Goal: Task Accomplishment & Management: Manage account settings

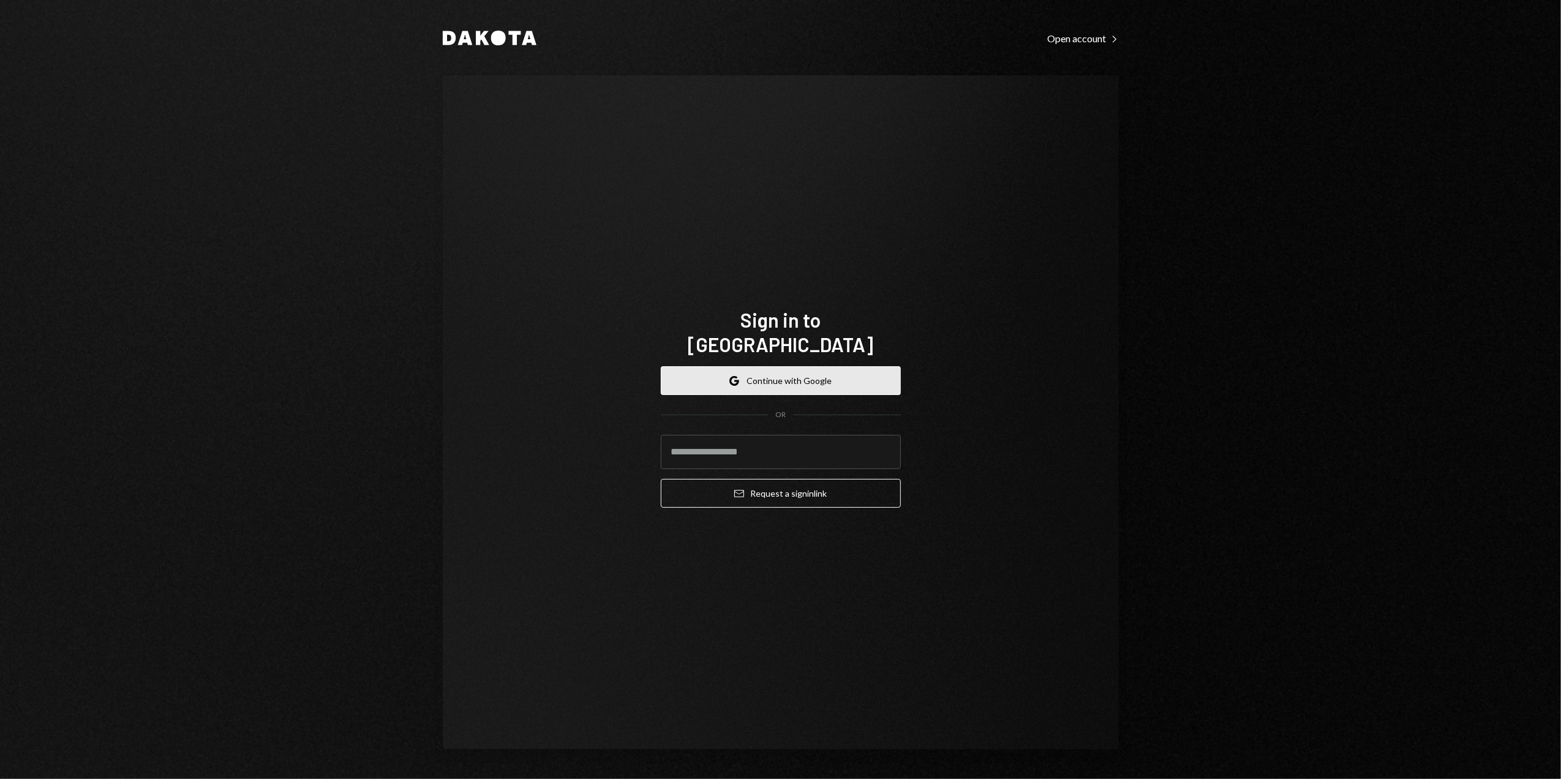
click at [789, 366] on button "Google Continue with Google" at bounding box center [781, 380] width 240 height 29
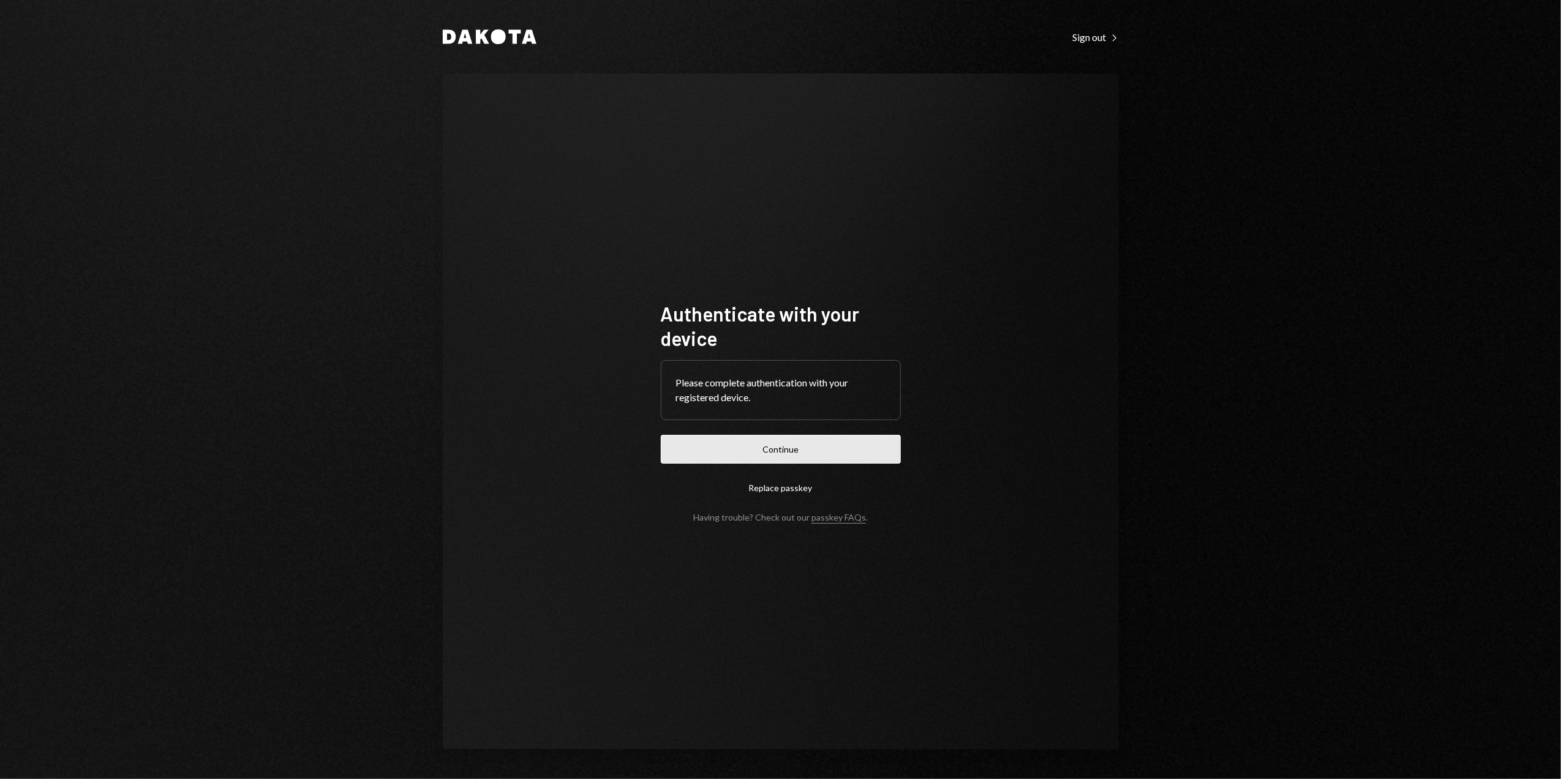
click at [767, 449] on button "Continue" at bounding box center [781, 449] width 240 height 29
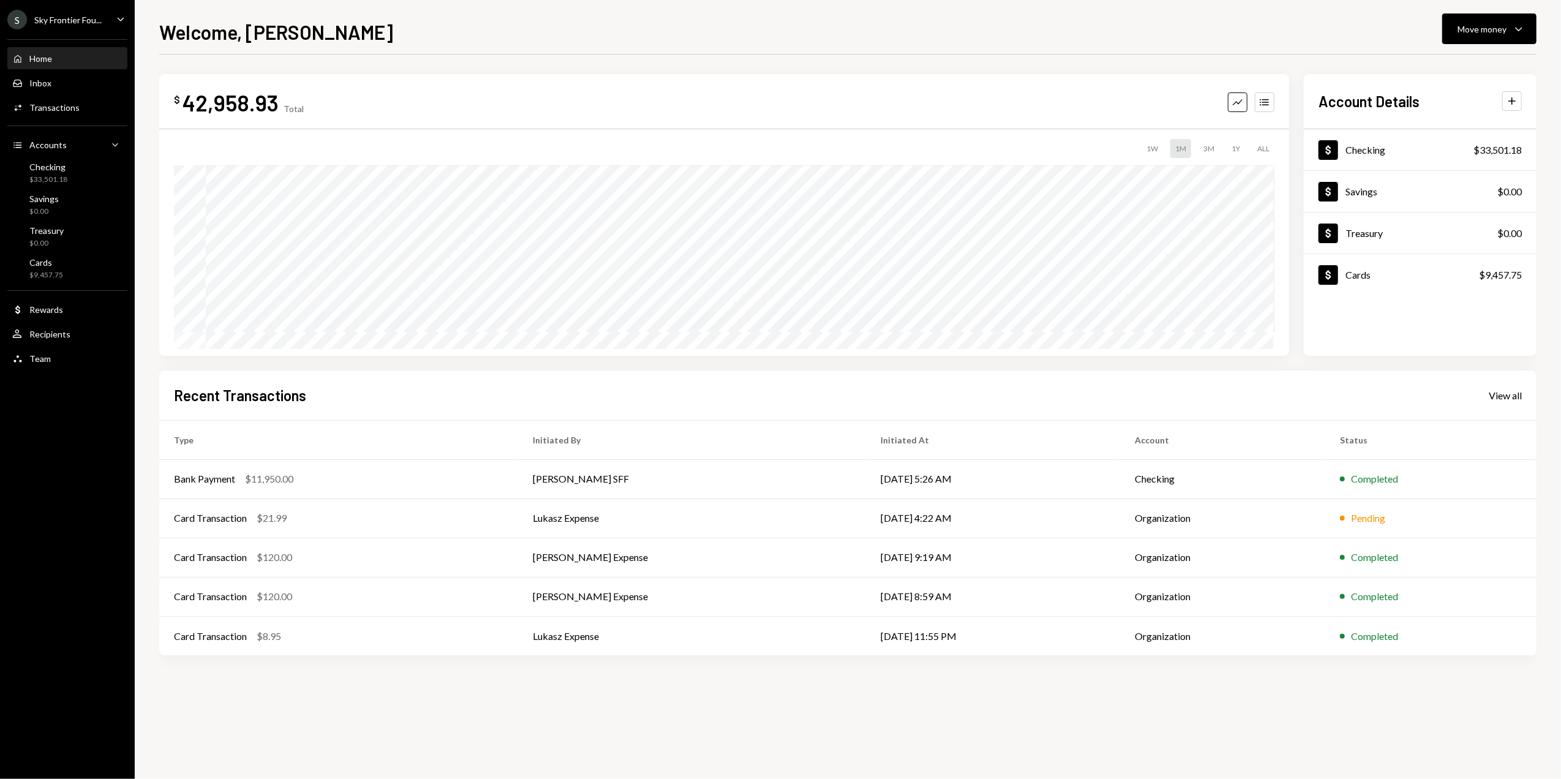
click at [79, 18] on div "Sky Frontier Fou..." at bounding box center [67, 20] width 67 height 10
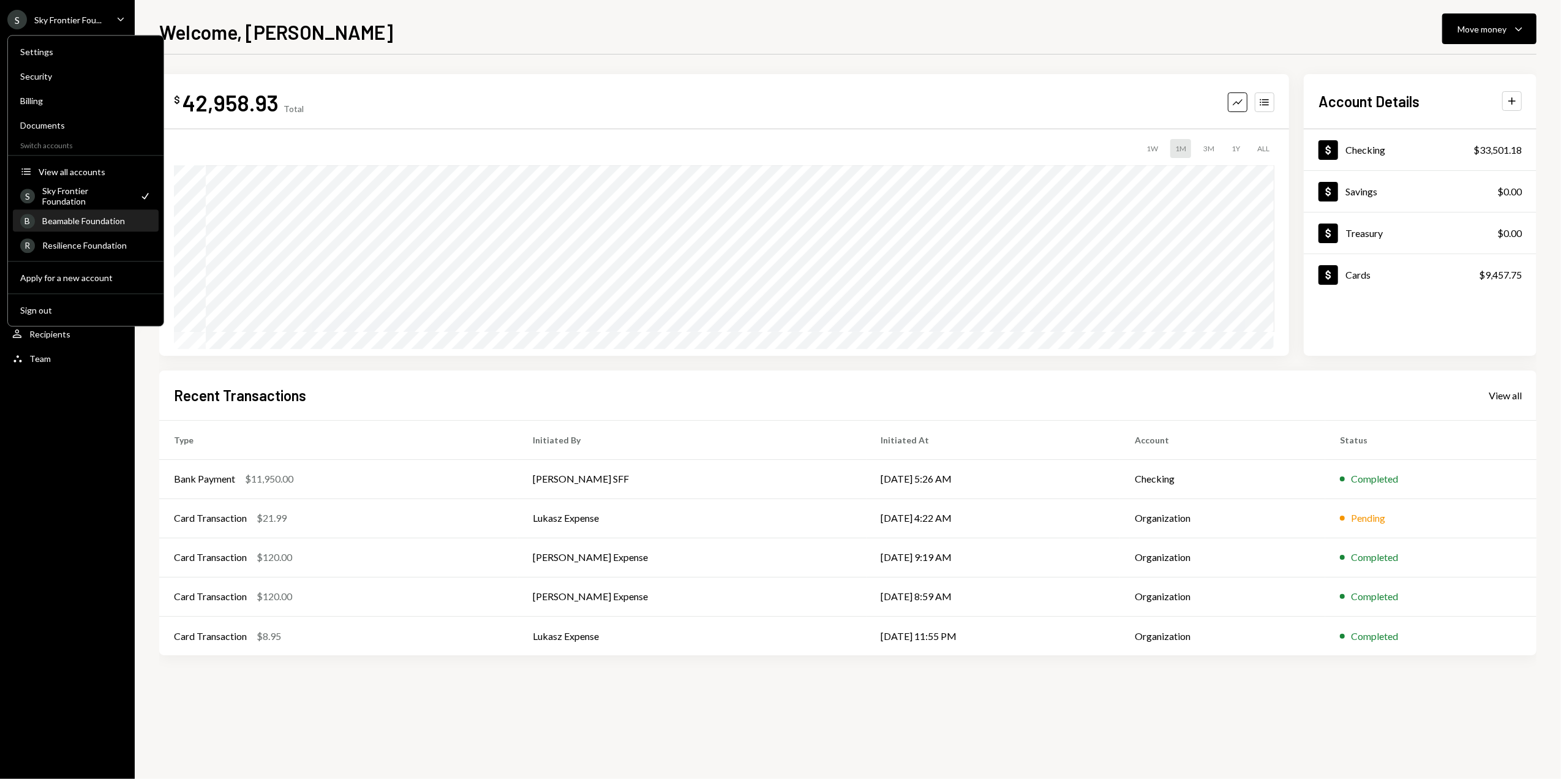
click at [59, 224] on div "Beamable Foundation" at bounding box center [96, 221] width 109 height 10
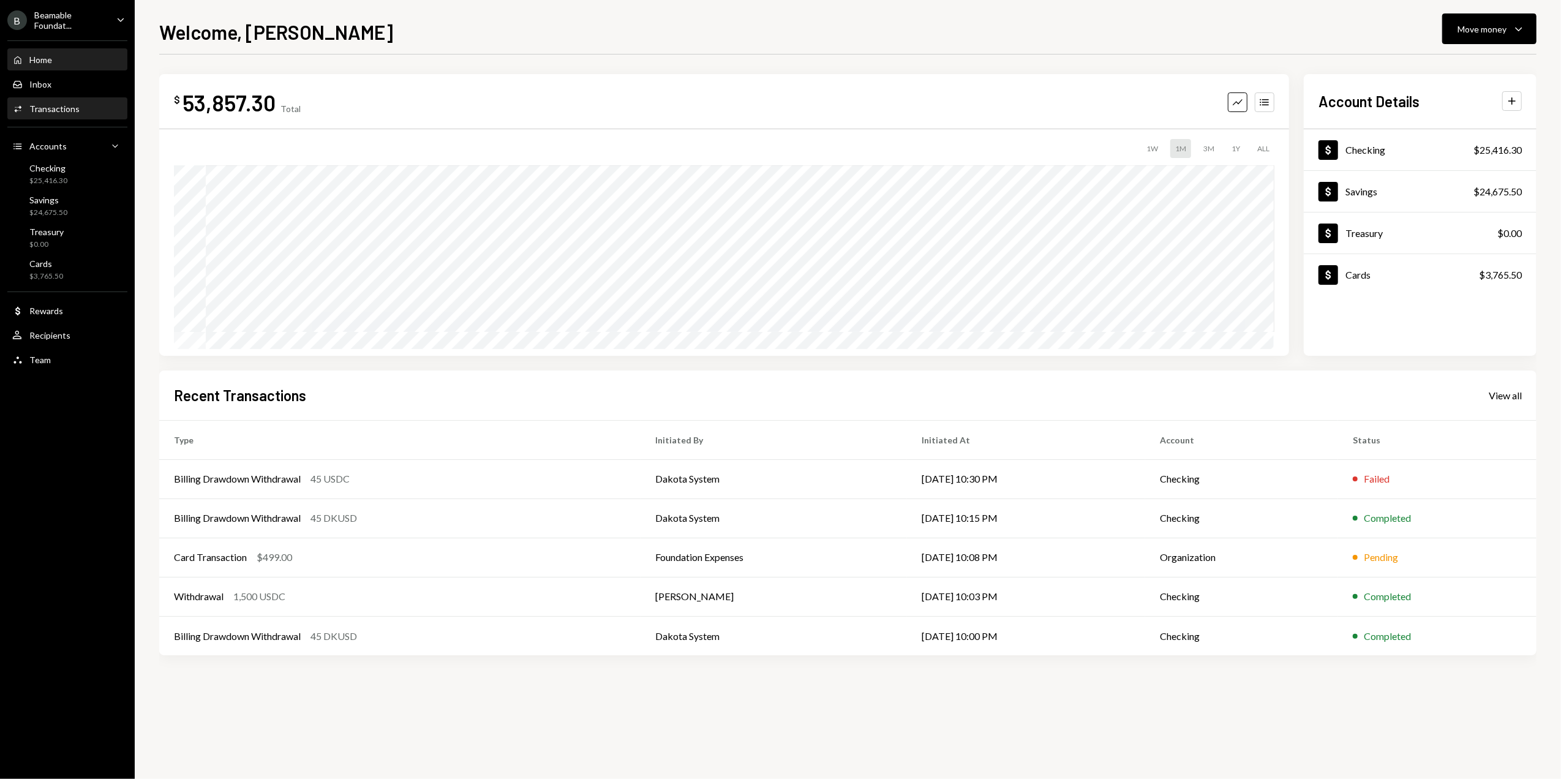
click at [72, 109] on div "Transactions" at bounding box center [54, 109] width 50 height 10
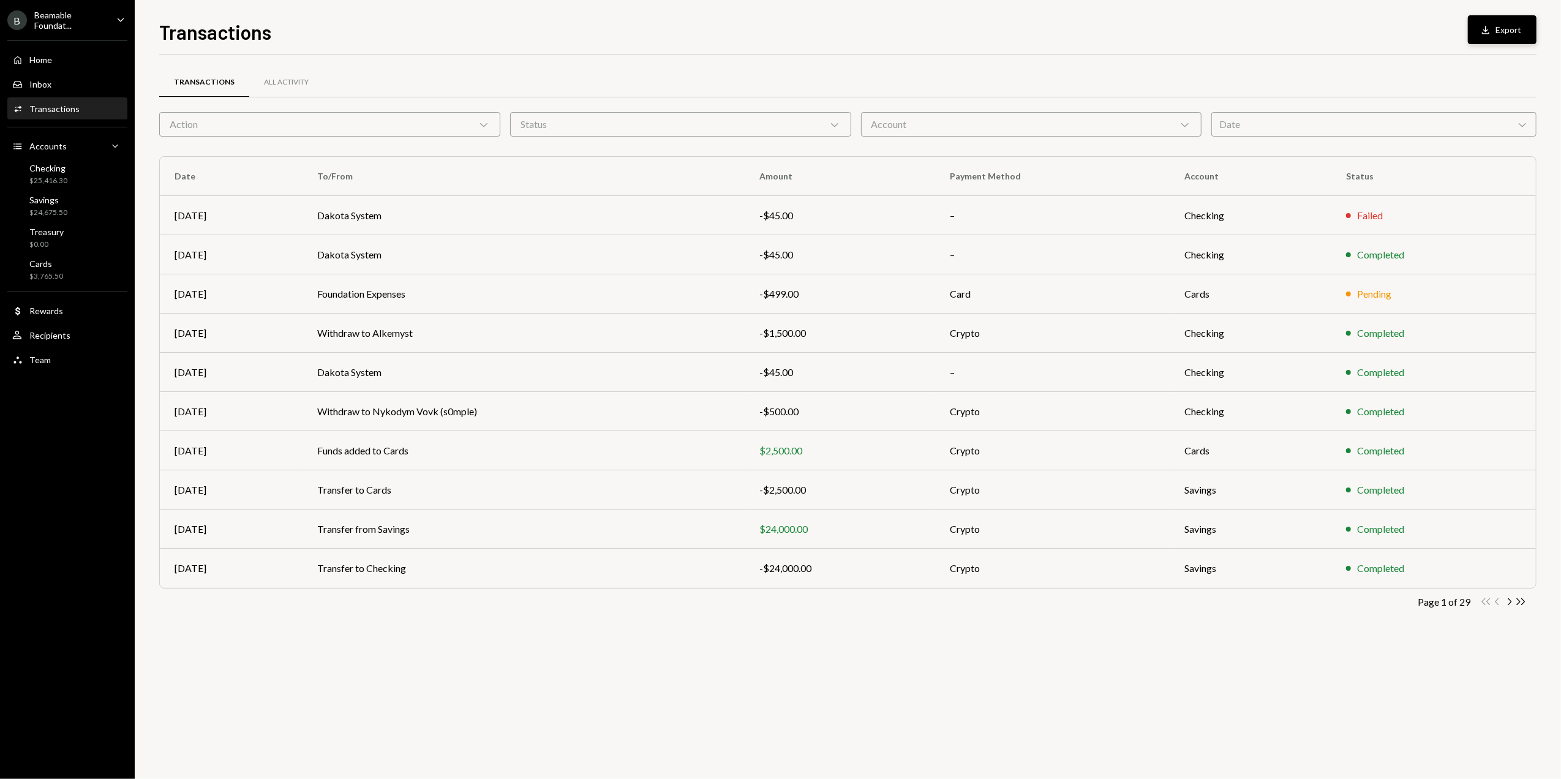
click at [1492, 33] on icon "Download" at bounding box center [1486, 30] width 12 height 12
drag, startPoint x: 1509, startPoint y: 600, endPoint x: 1468, endPoint y: 571, distance: 50.1
click at [1509, 600] on icon "Chevron Right" at bounding box center [1510, 602] width 12 height 12
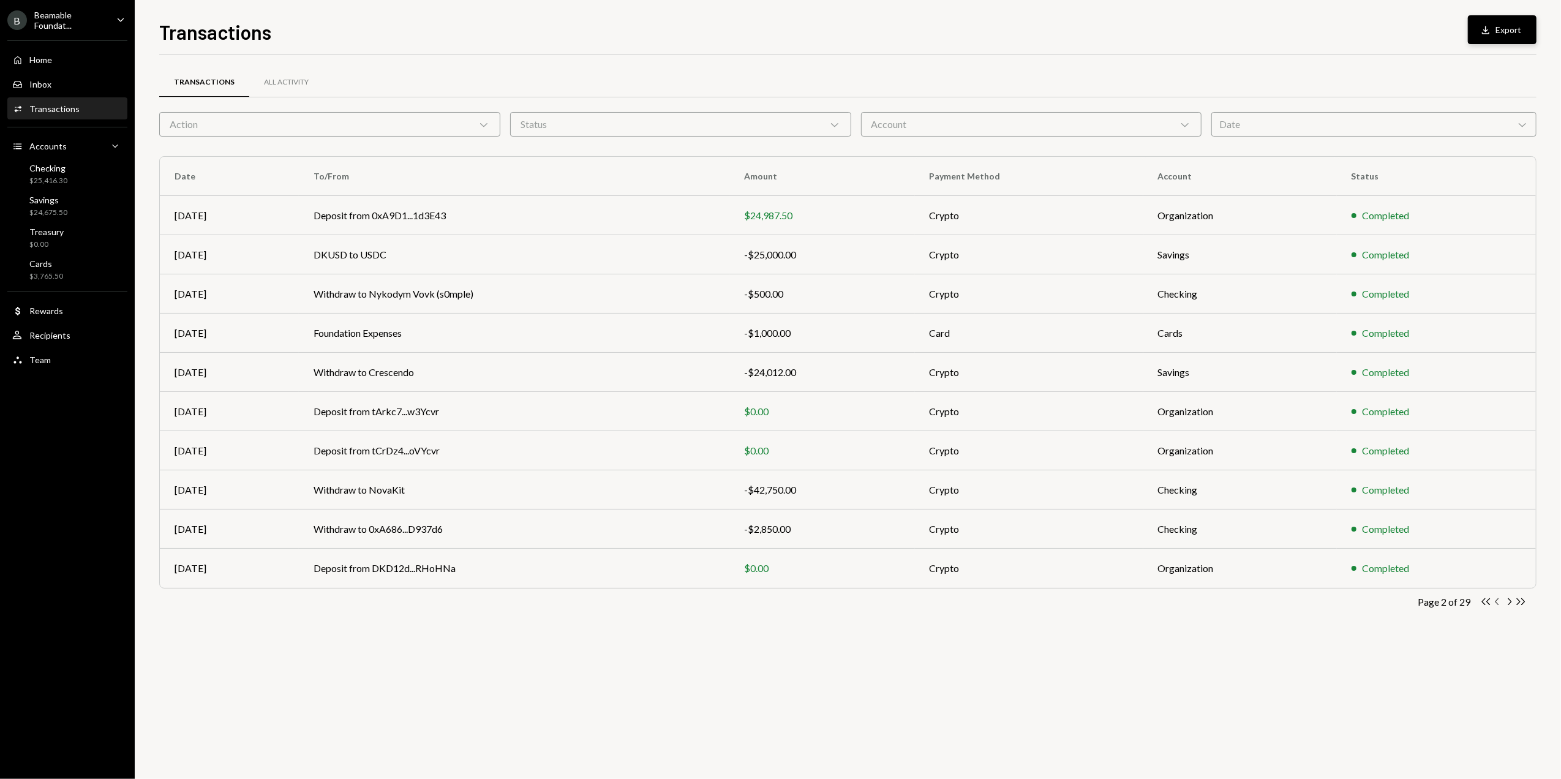
click at [1498, 603] on icon "Chevron Left" at bounding box center [1498, 602] width 12 height 12
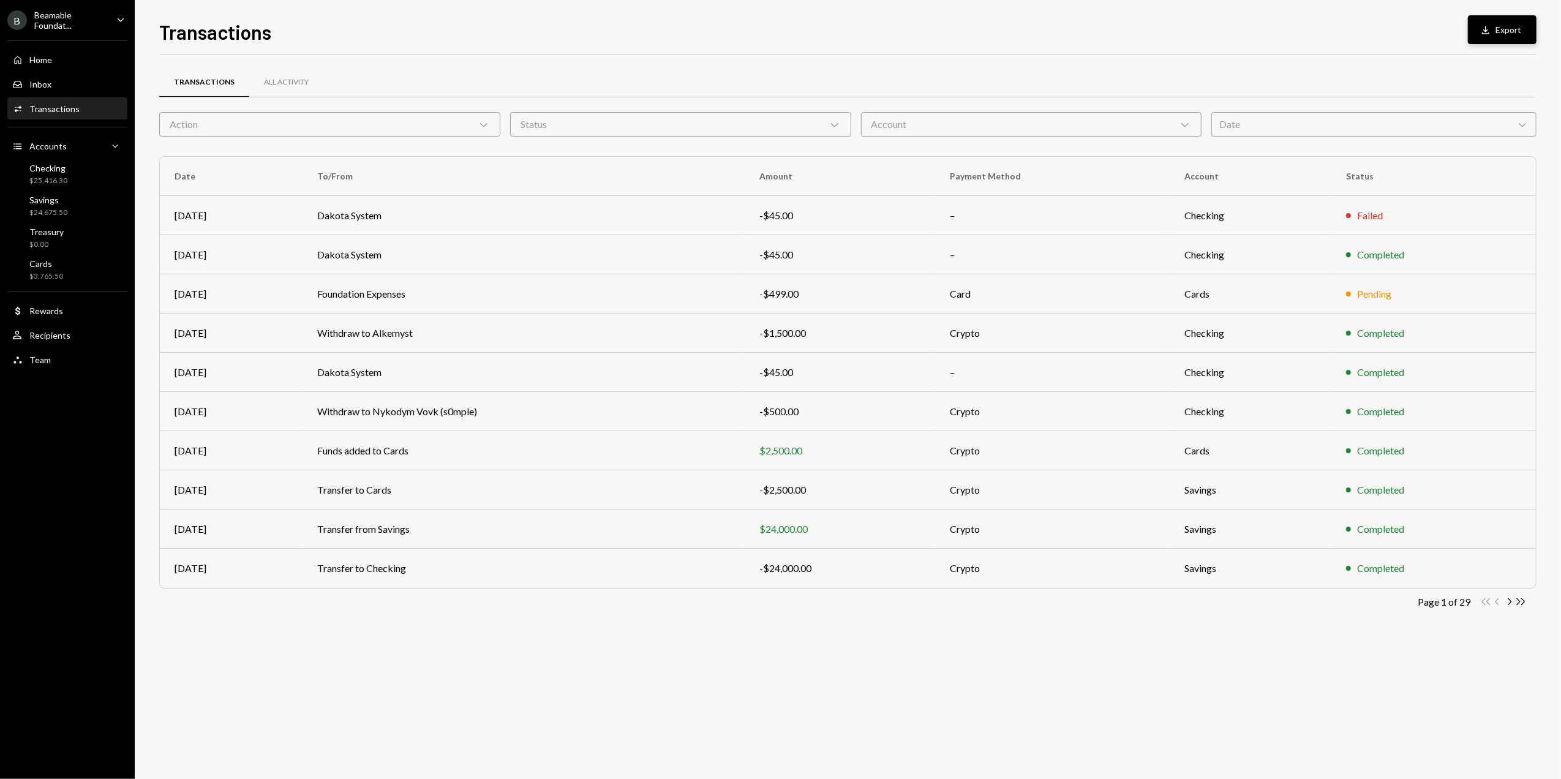
click at [708, 43] on div "Transactions Download Export" at bounding box center [848, 30] width 1378 height 27
click at [47, 15] on div "Beamable Foundat..." at bounding box center [70, 20] width 72 height 21
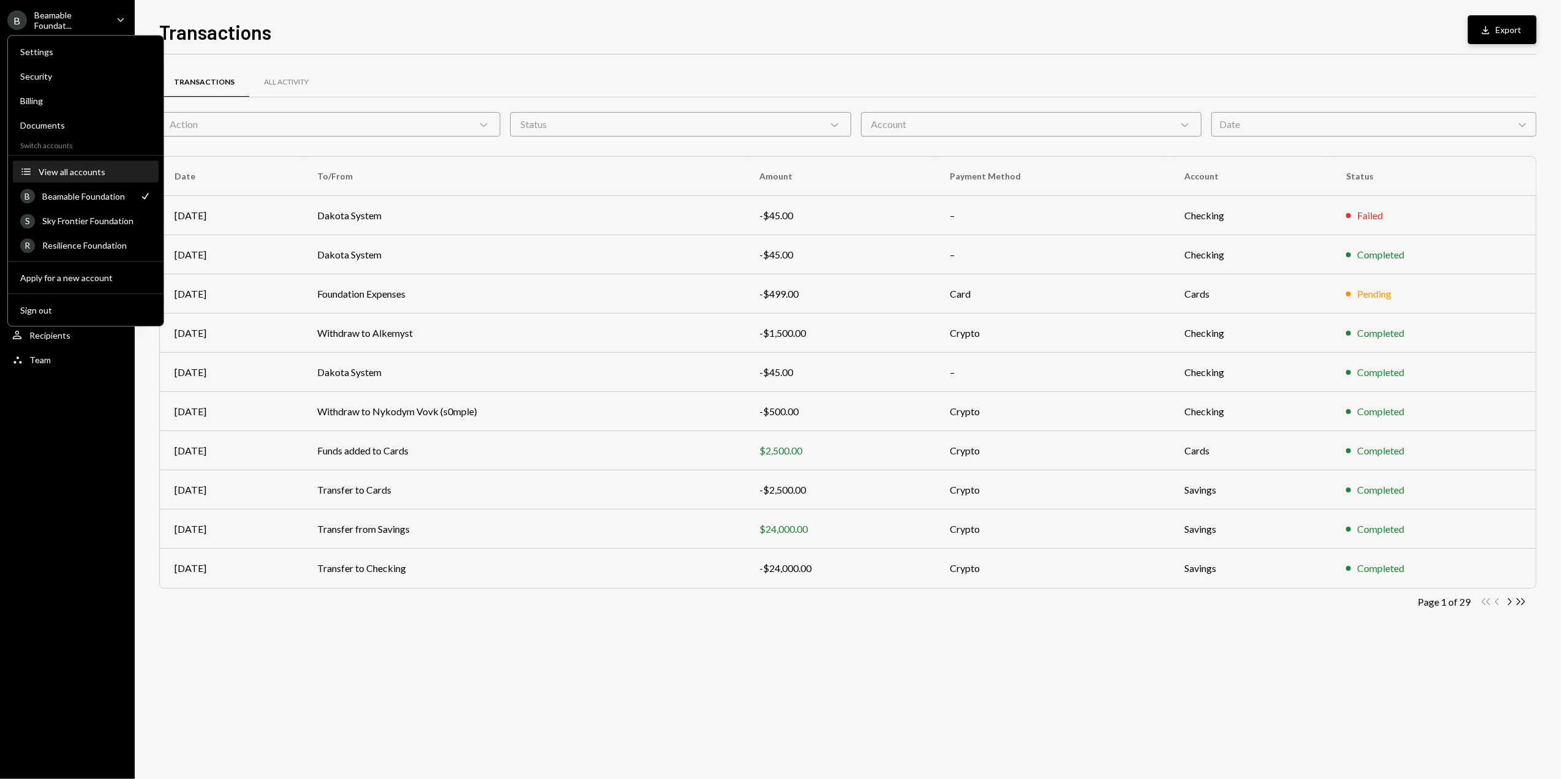
click at [78, 169] on div "View all accounts" at bounding box center [95, 172] width 113 height 10
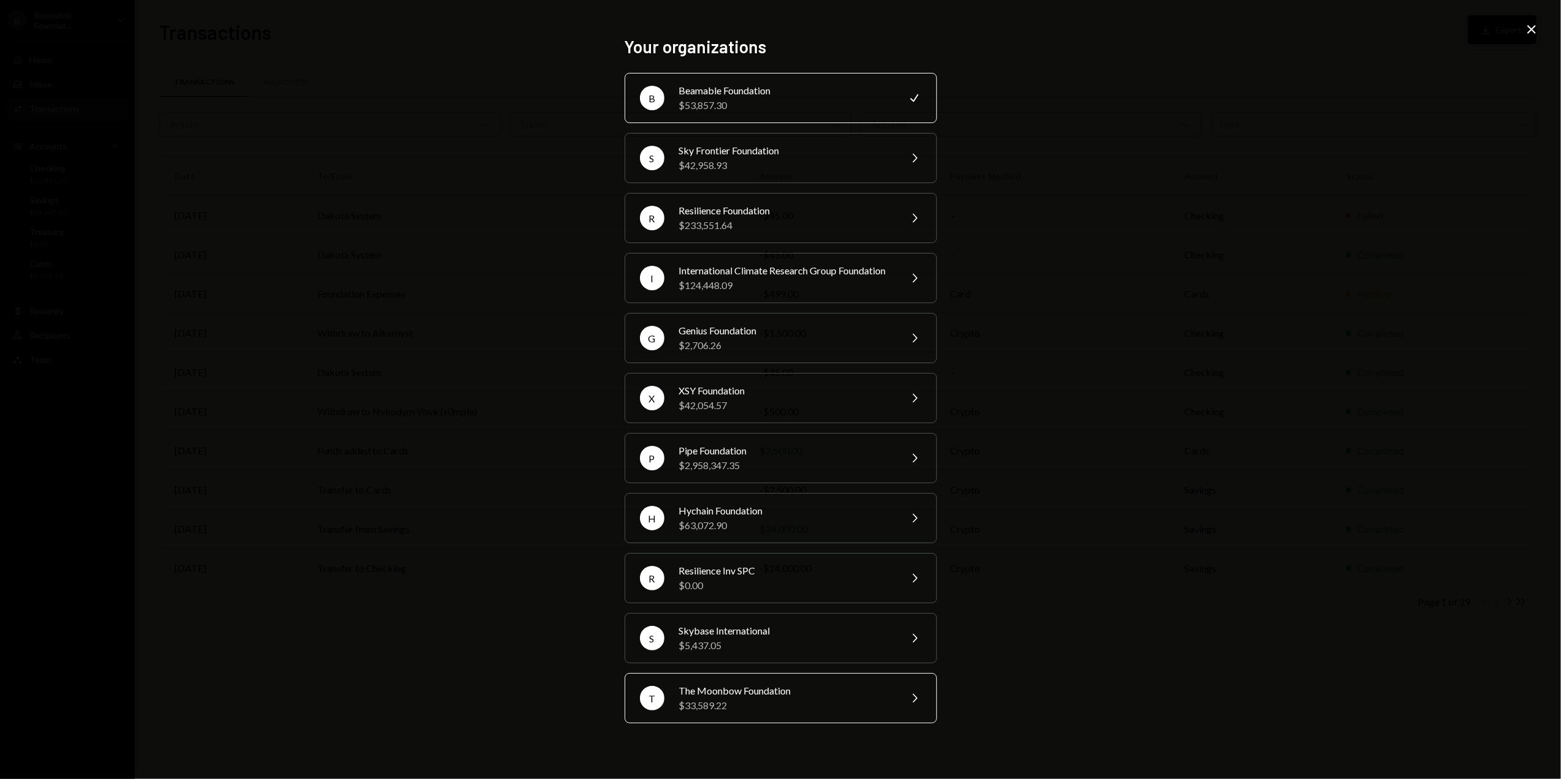
click at [728, 709] on div "$33,589.22" at bounding box center [785, 705] width 213 height 15
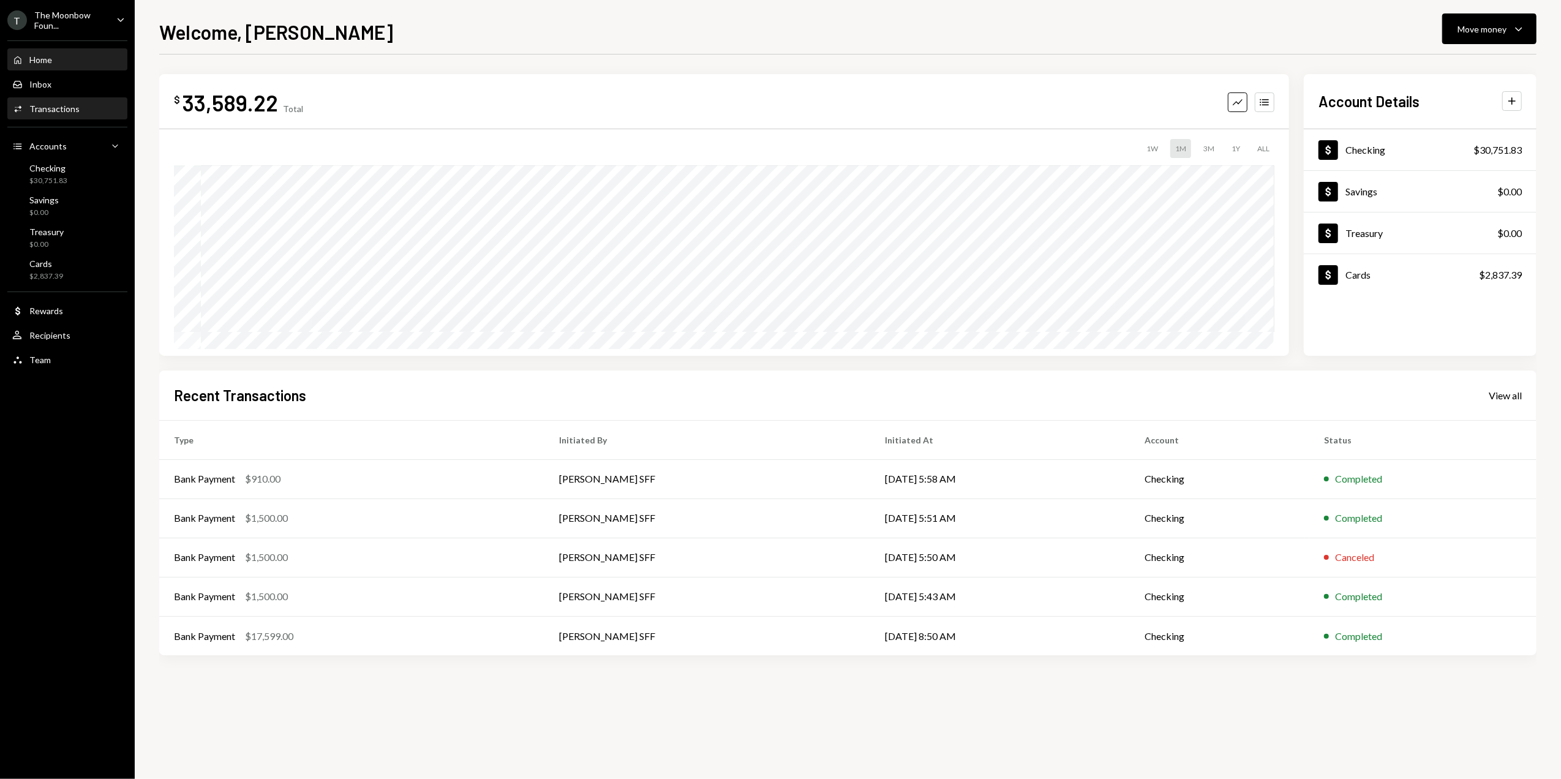
click at [67, 106] on div "Transactions" at bounding box center [54, 109] width 50 height 10
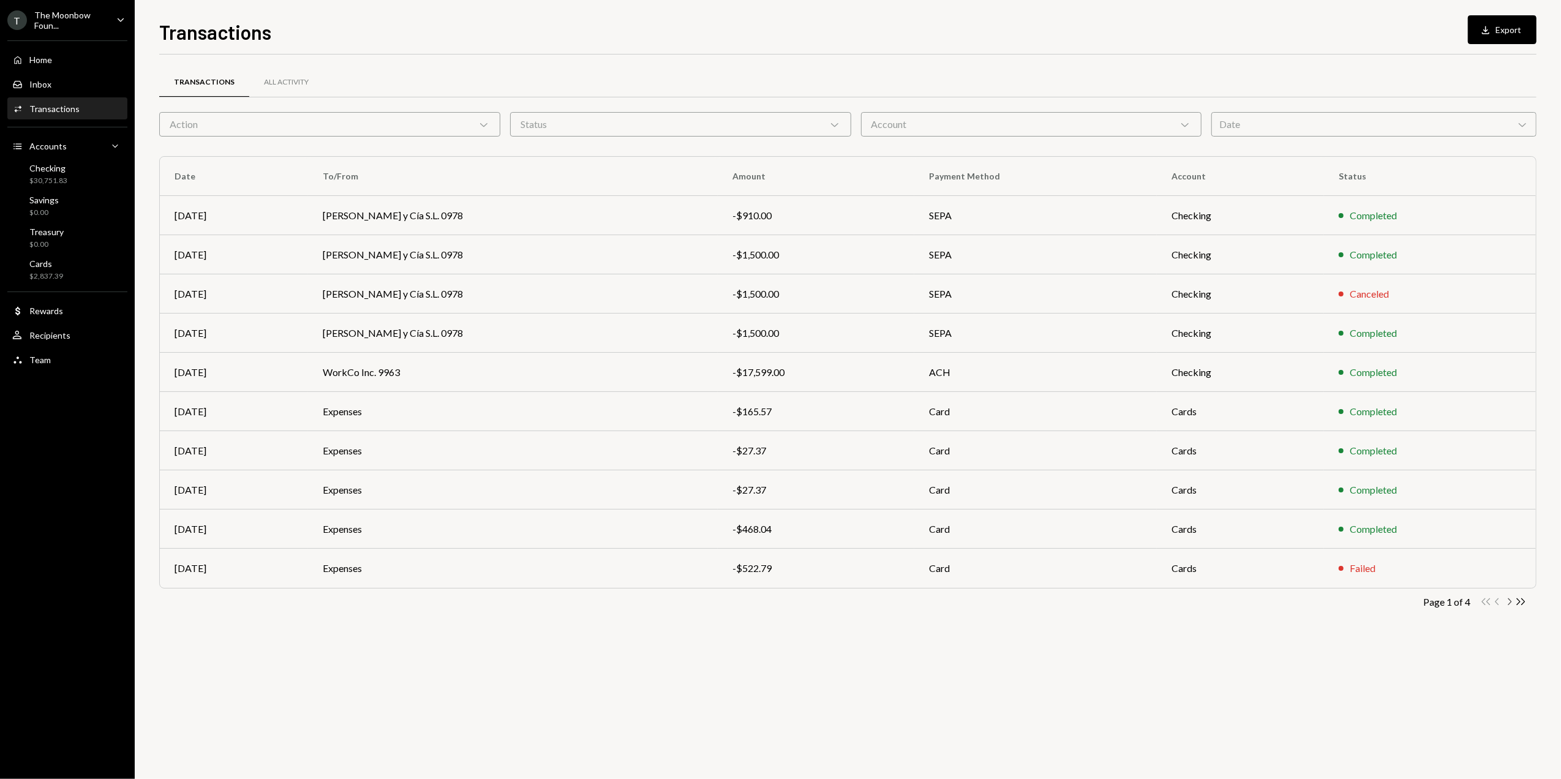
click at [1510, 601] on icon "button" at bounding box center [1511, 601] width 4 height 7
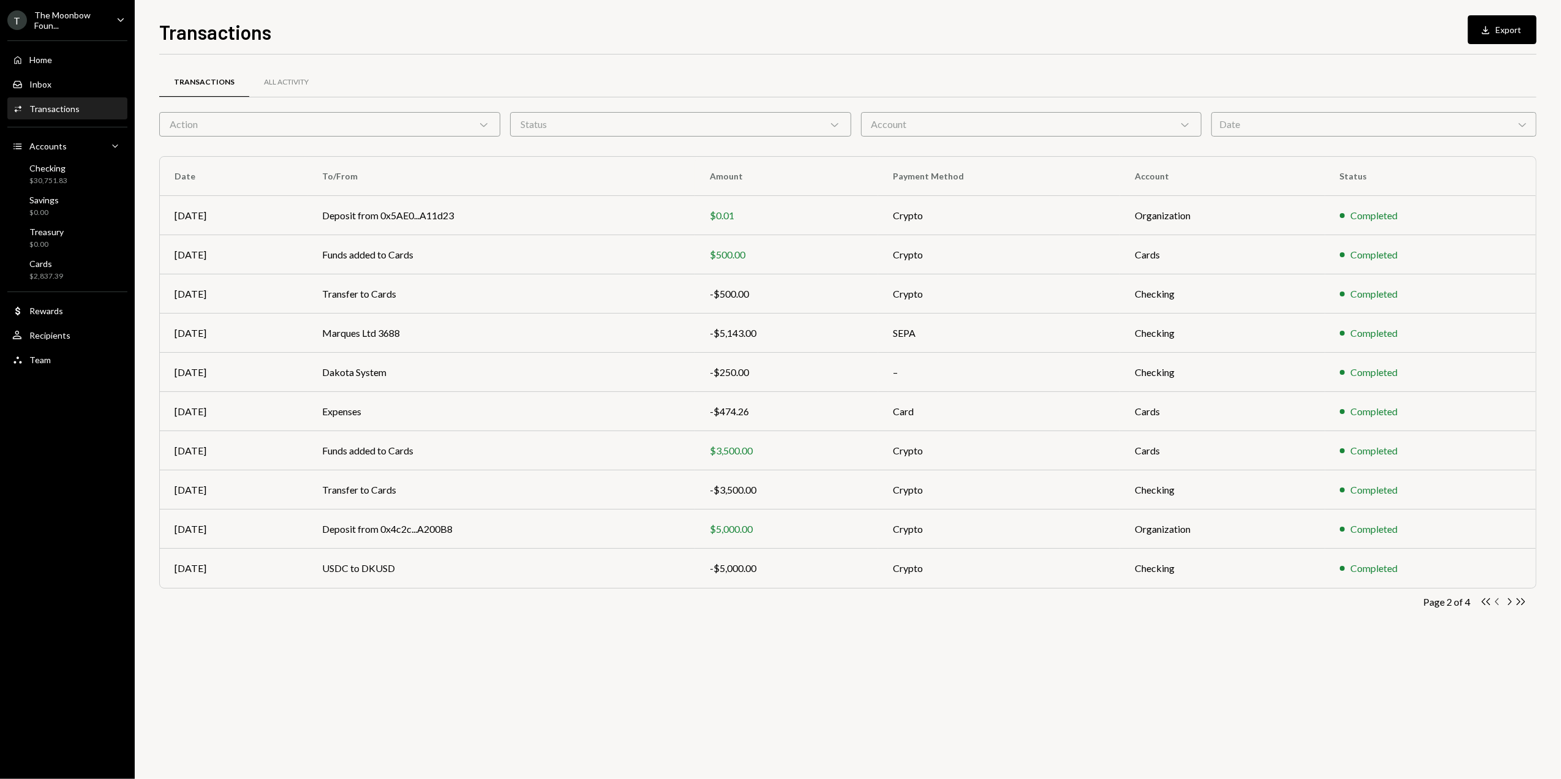
click at [1498, 601] on icon "Chevron Left" at bounding box center [1498, 602] width 12 height 12
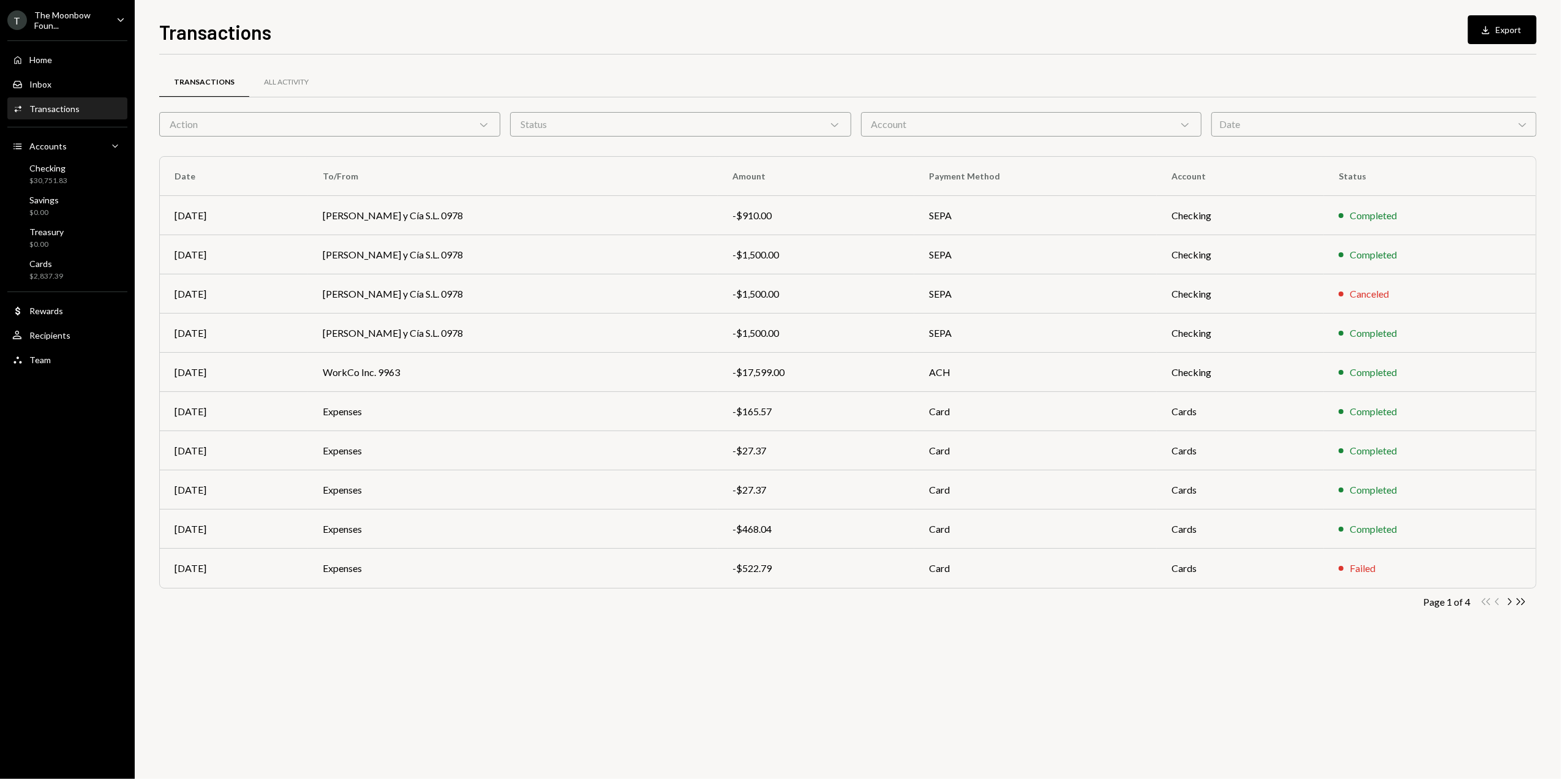
drag, startPoint x: 1507, startPoint y: 34, endPoint x: 1487, endPoint y: 45, distance: 22.2
click at [1508, 34] on button "Download Export" at bounding box center [1502, 29] width 69 height 29
click at [1507, 603] on icon "Chevron Right" at bounding box center [1510, 602] width 12 height 12
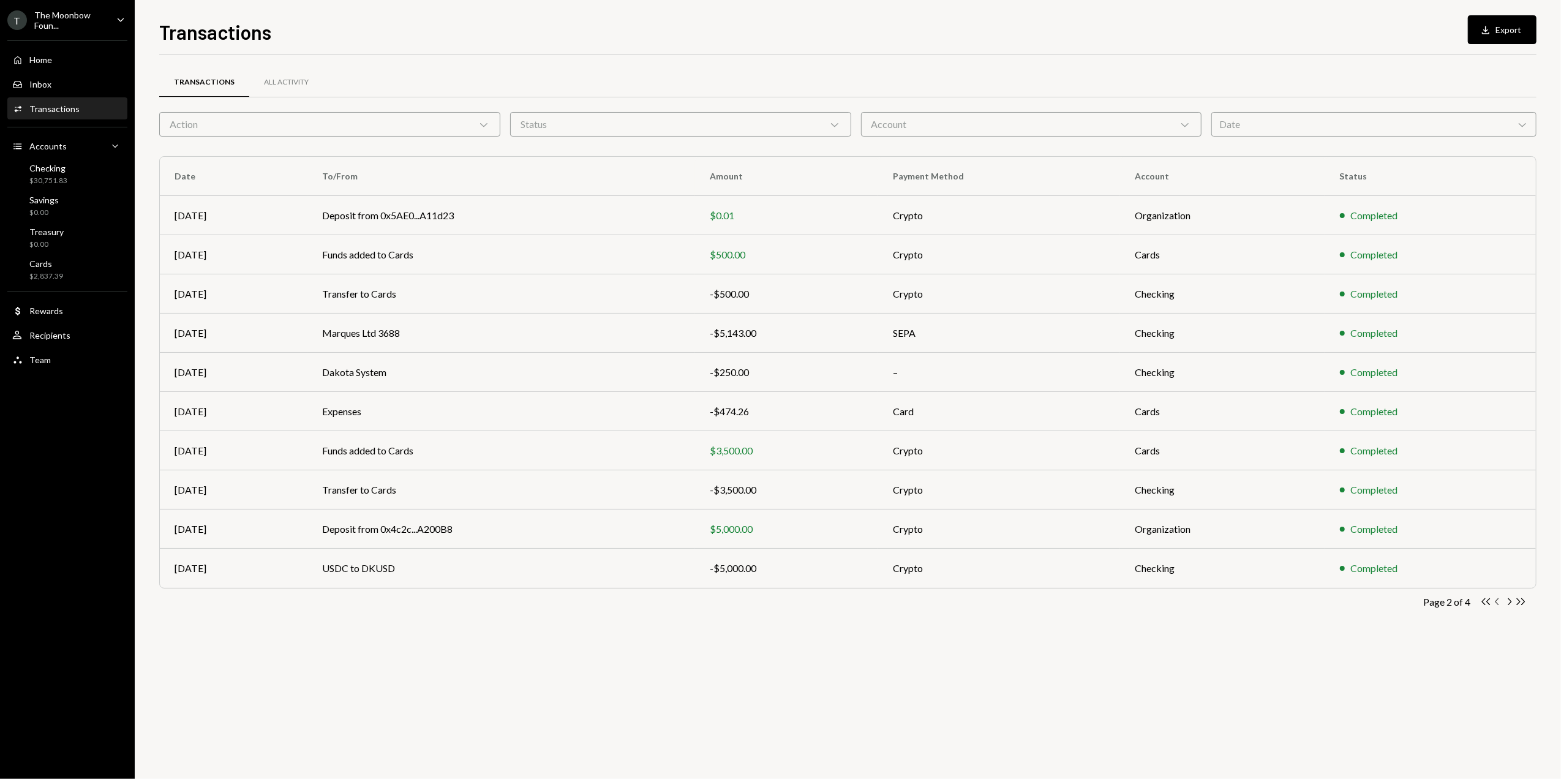
click at [1498, 603] on icon "Chevron Left" at bounding box center [1498, 602] width 12 height 12
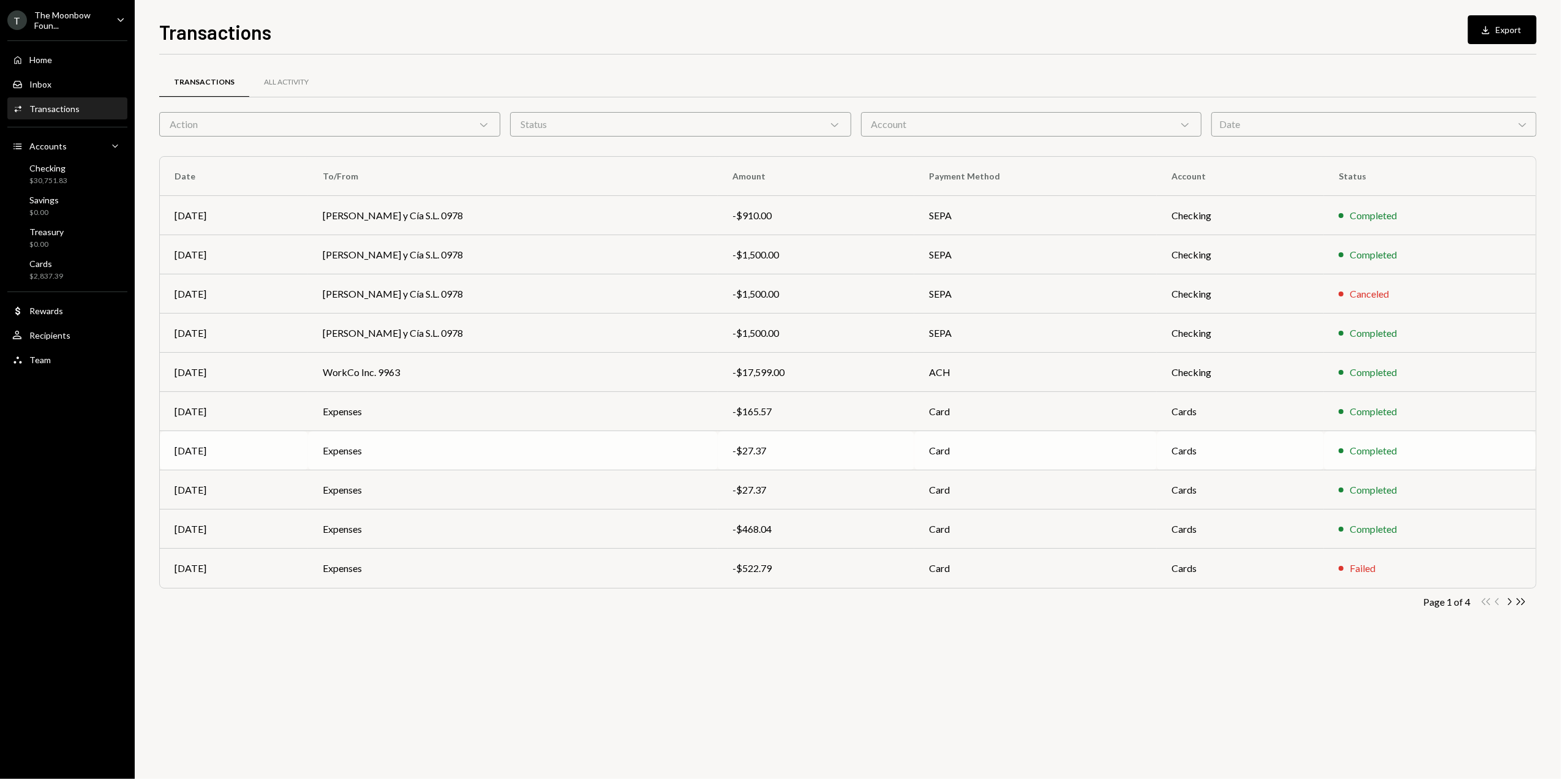
click at [733, 454] on div "-$27.37" at bounding box center [816, 450] width 167 height 15
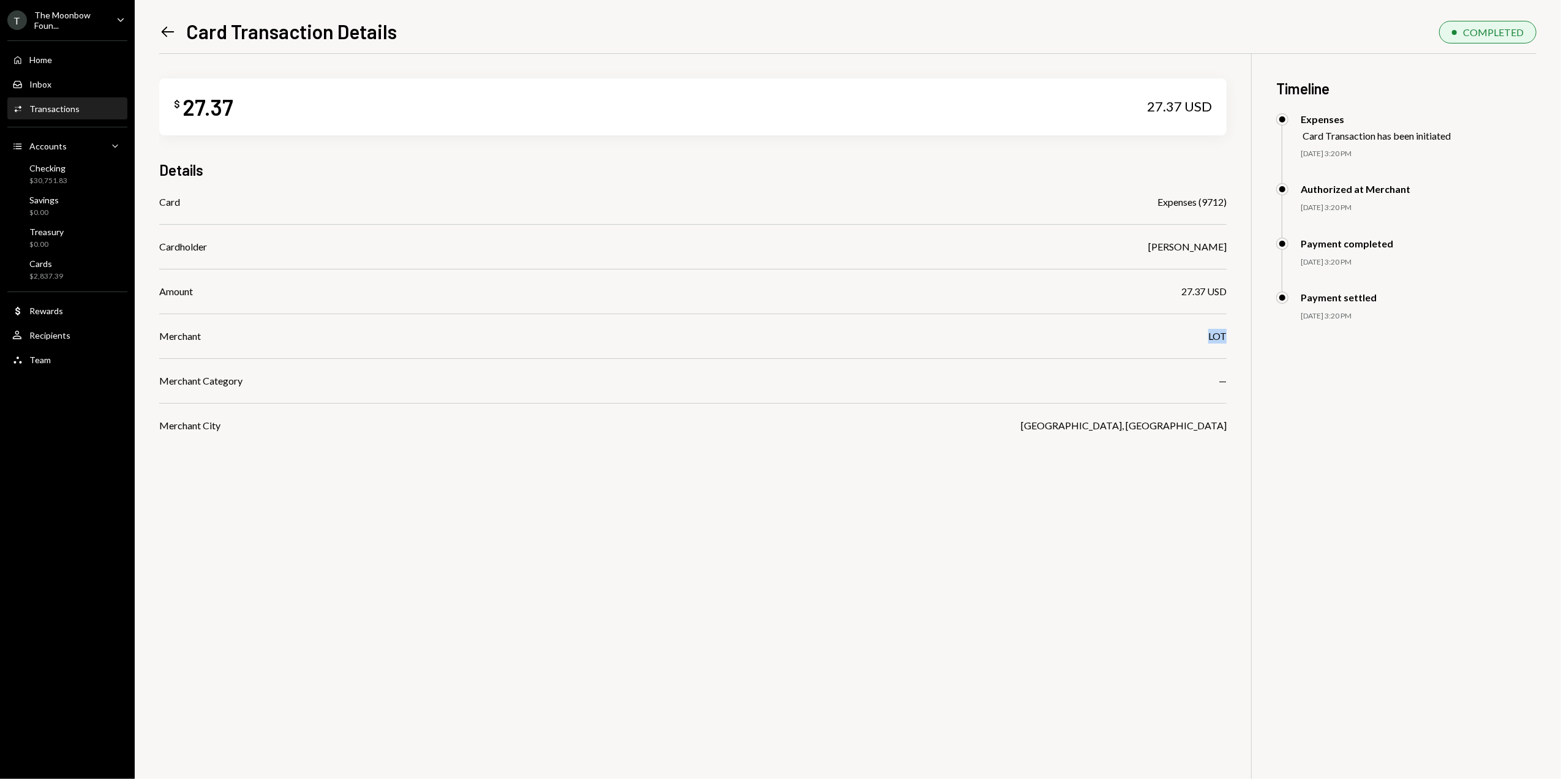
click at [1230, 334] on div "$ 27.37 27.37 USD Details Card Expenses (9712) Cardholder Glenn Kennedy Amount …" at bounding box center [848, 443] width 1378 height 779
click at [170, 33] on icon "Left Arrow" at bounding box center [167, 31] width 17 height 17
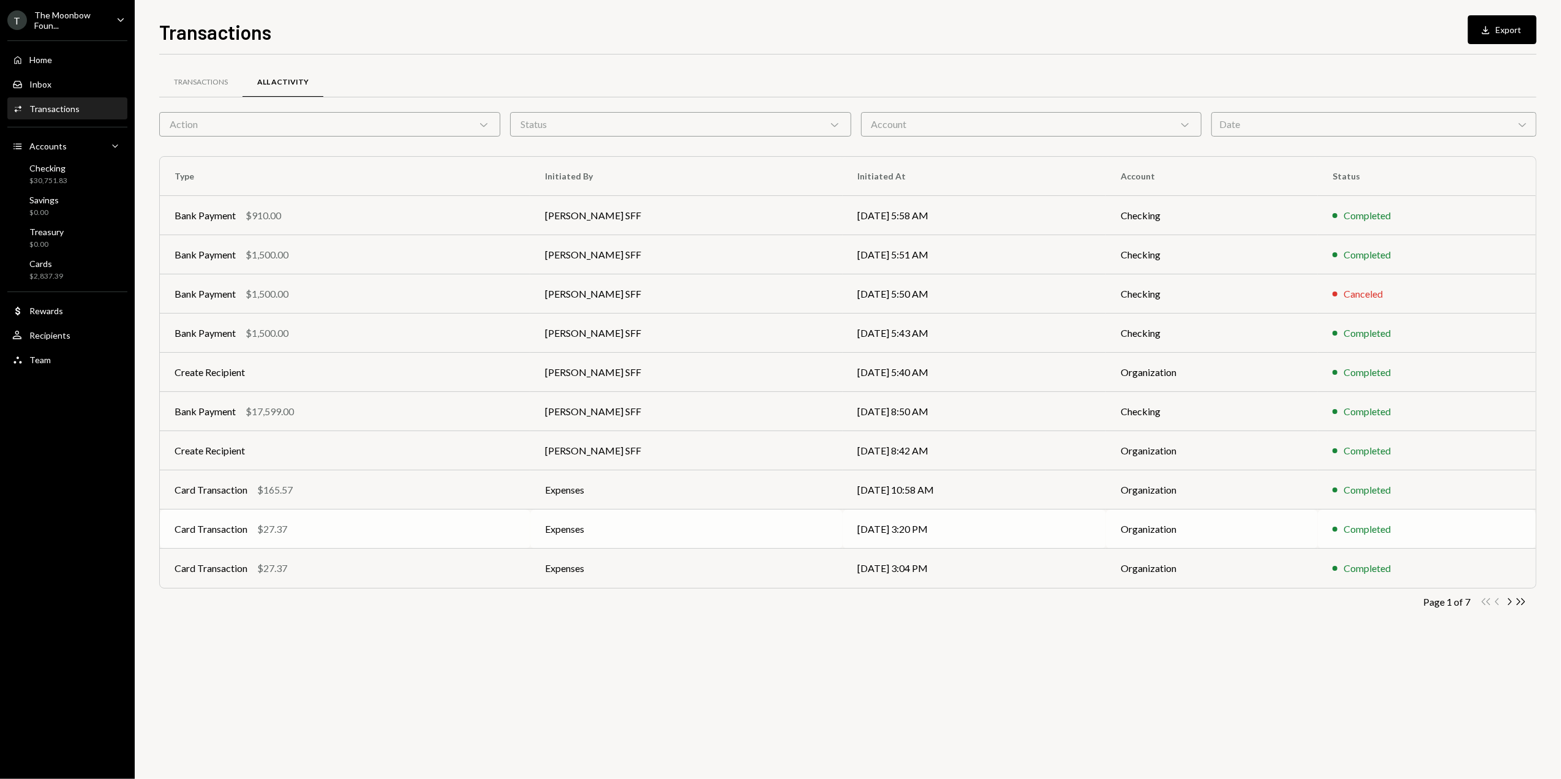
click at [601, 528] on td "Expenses" at bounding box center [686, 529] width 312 height 39
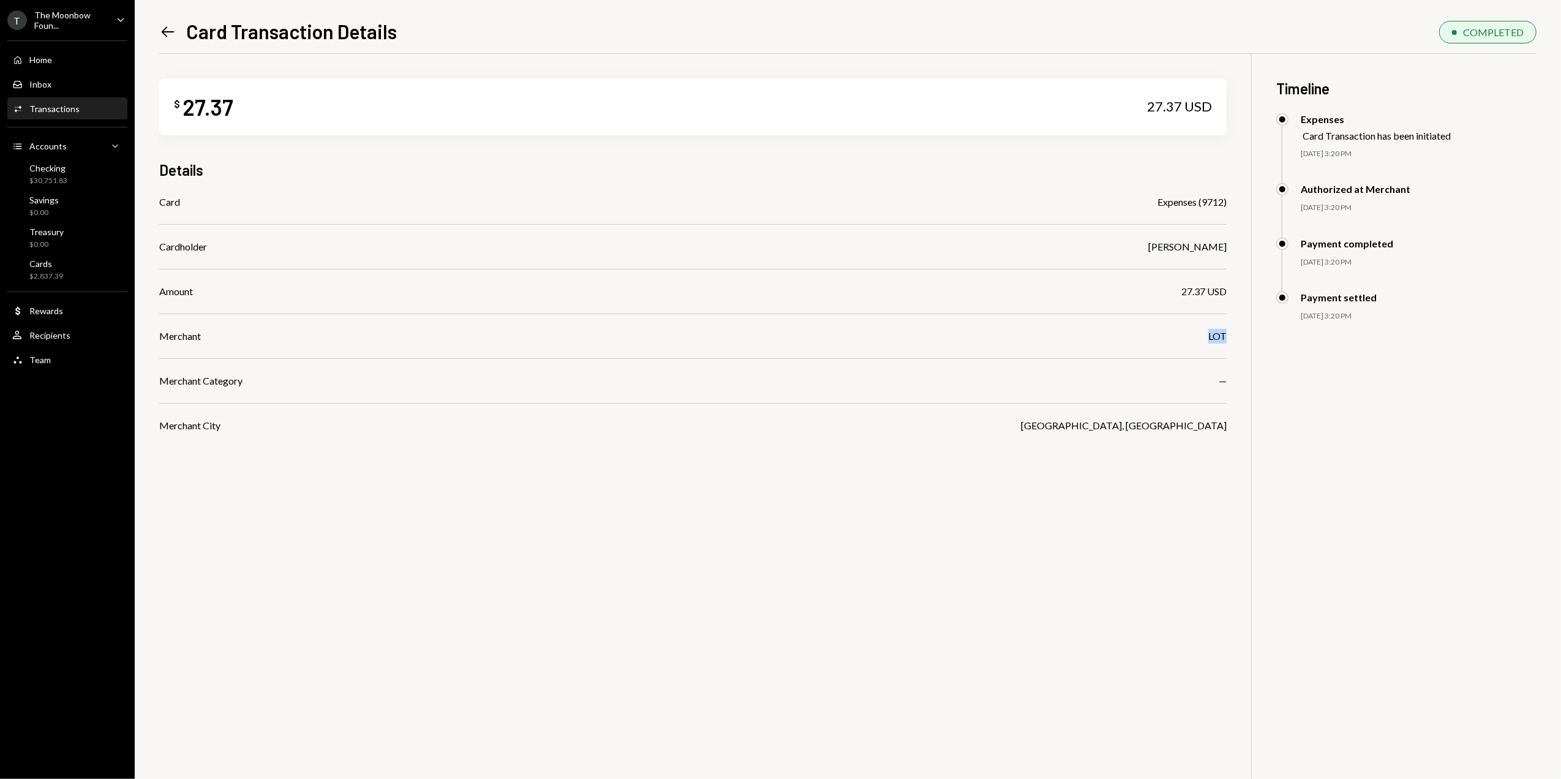
drag, startPoint x: 1208, startPoint y: 338, endPoint x: 1229, endPoint y: 339, distance: 20.2
click at [1229, 339] on div "$ 27.37 27.37 USD Details Card Expenses (9712) Cardholder Glenn Kennedy Amount …" at bounding box center [848, 443] width 1378 height 779
click at [169, 33] on icon "Left Arrow" at bounding box center [167, 31] width 17 height 17
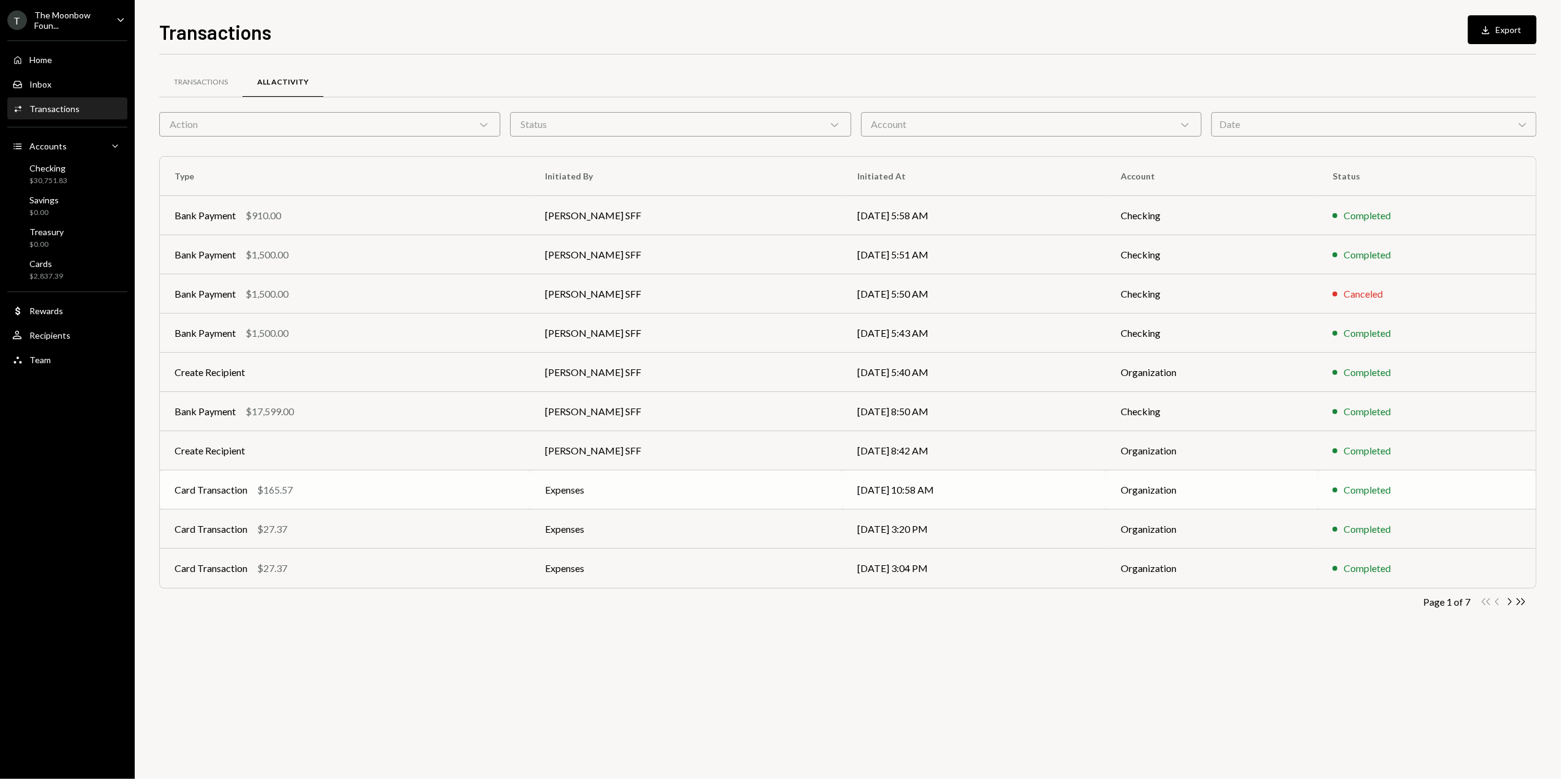
click at [640, 488] on td "Expenses" at bounding box center [686, 489] width 312 height 39
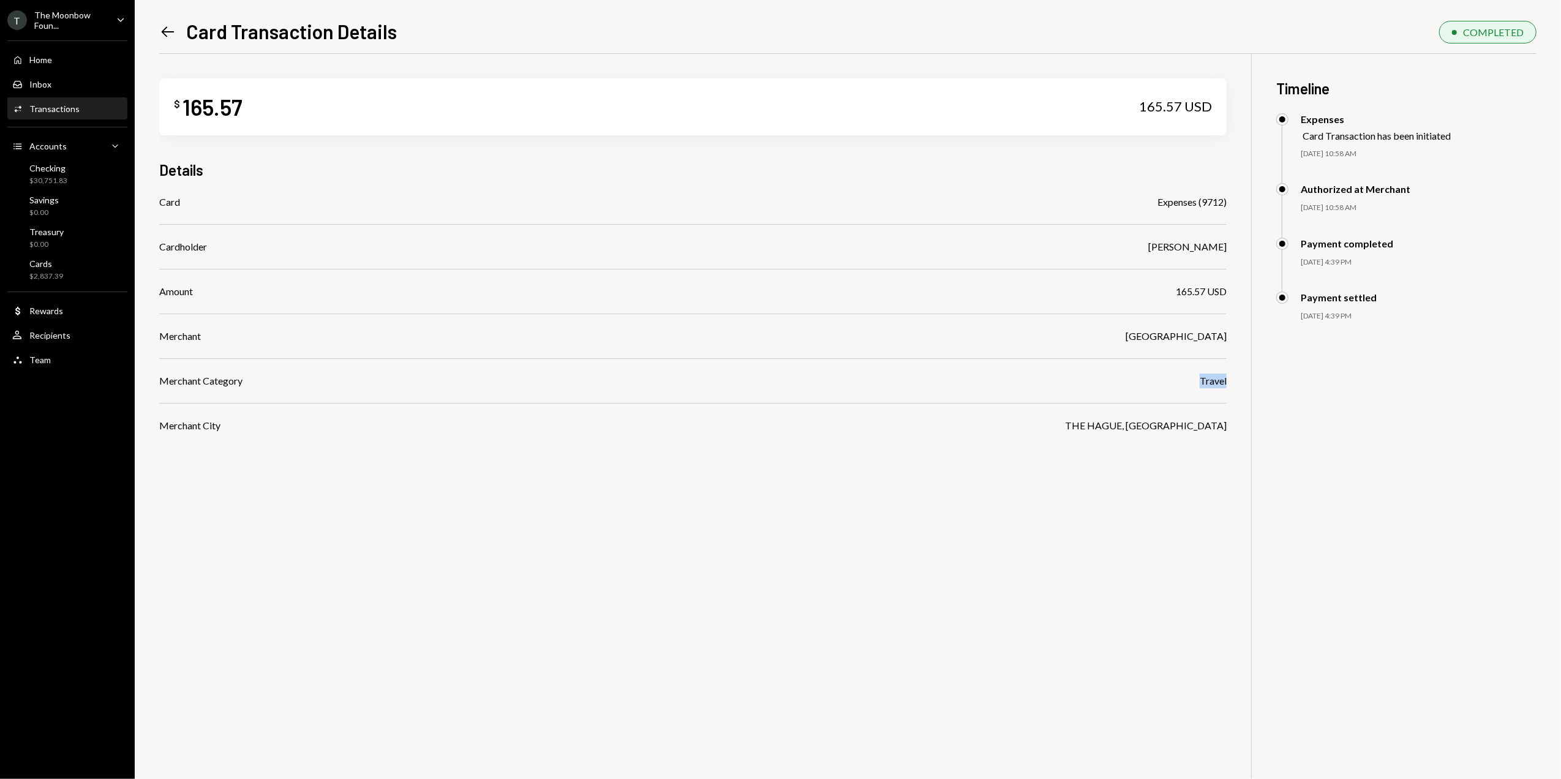
drag, startPoint x: 1196, startPoint y: 380, endPoint x: 1228, endPoint y: 383, distance: 32.6
click at [1228, 383] on div "$ 165.57 165.57 USD Details Card Expenses (9712) Cardholder Glenn Kennedy Amoun…" at bounding box center [848, 443] width 1378 height 779
click at [172, 32] on icon "Left Arrow" at bounding box center [167, 31] width 17 height 17
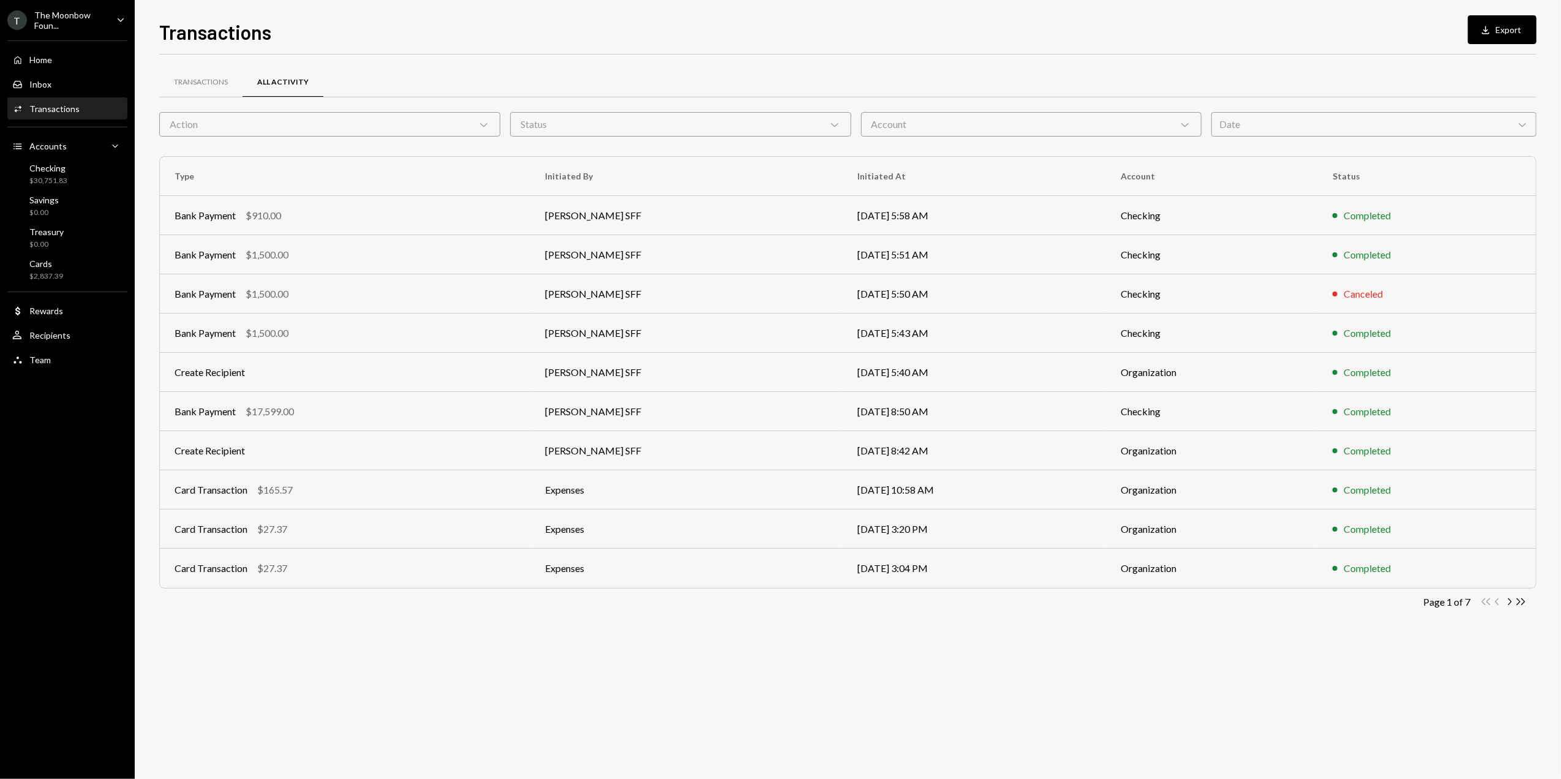
click at [495, 22] on div "Transactions Download Export" at bounding box center [848, 30] width 1378 height 27
click at [288, 650] on div "Transactions All Activity Action Chevron Down Status Chevron Down Account Chevr…" at bounding box center [848, 417] width 1378 height 725
click at [72, 27] on div "The Moonbow Foun..." at bounding box center [70, 20] width 72 height 21
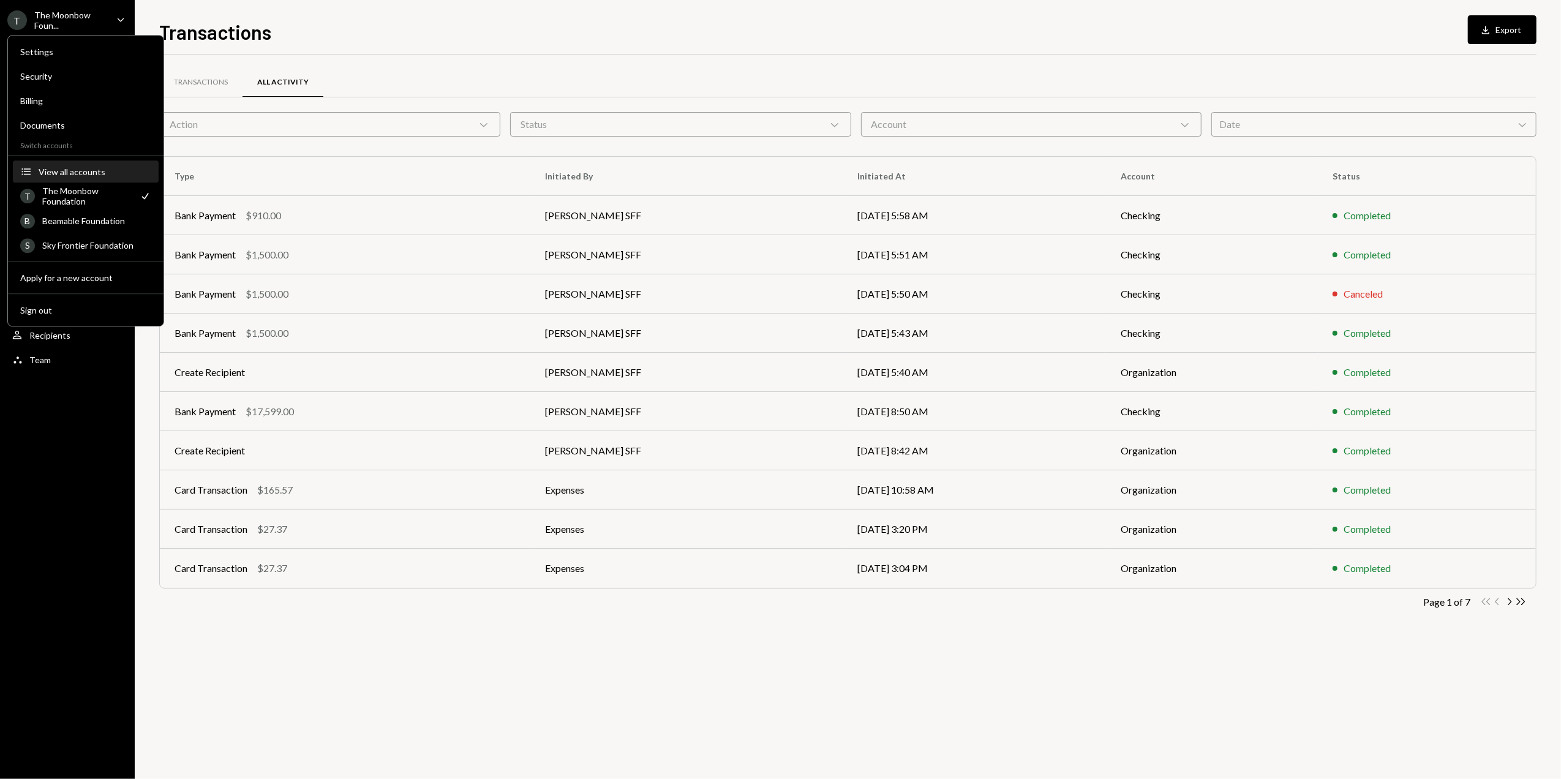
click at [104, 168] on div "View all accounts" at bounding box center [95, 172] width 113 height 10
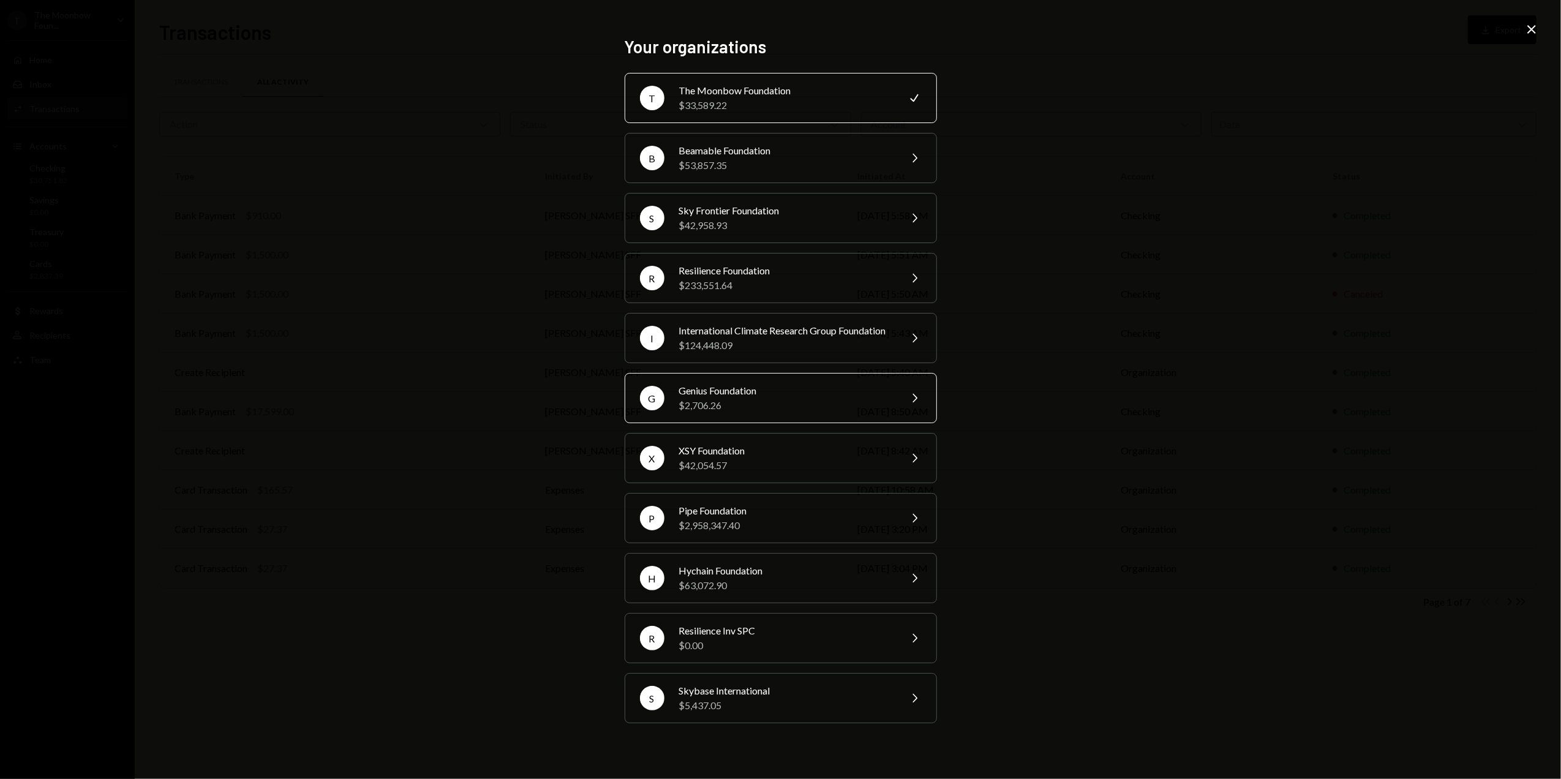
click at [735, 413] on div "$2,706.26" at bounding box center [785, 405] width 213 height 15
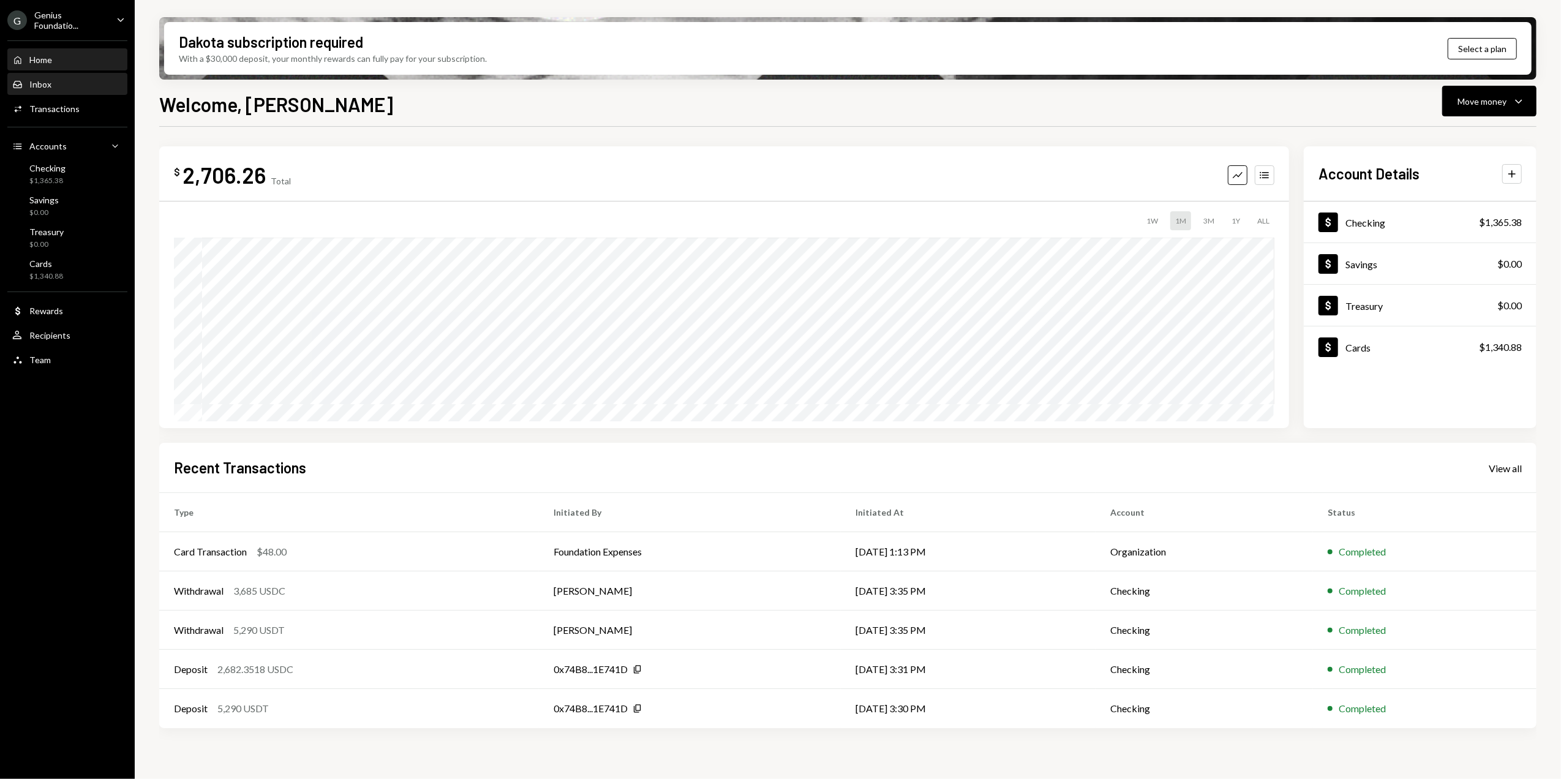
click at [57, 93] on div "Inbox Inbox" at bounding box center [67, 84] width 110 height 21
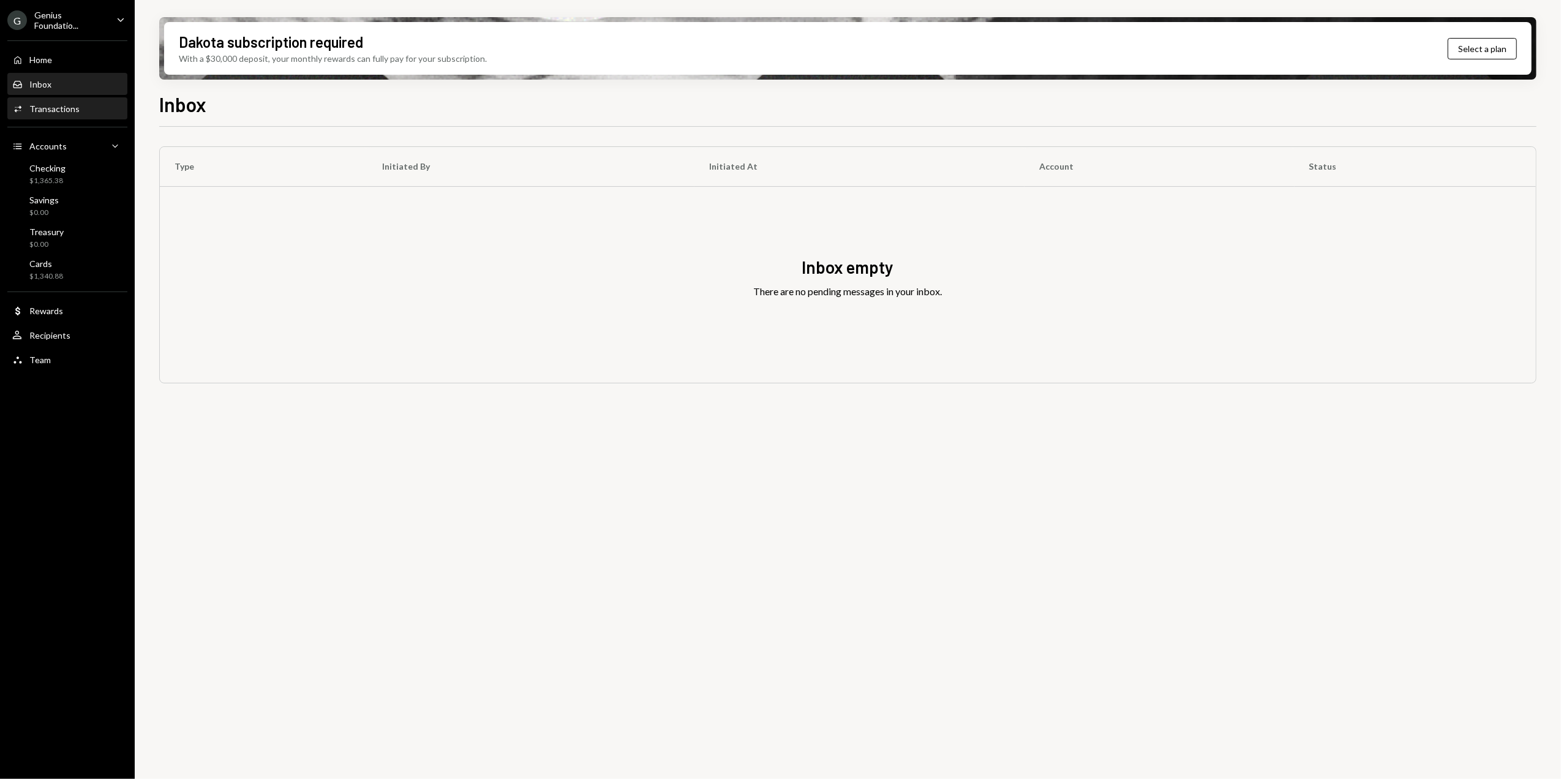
click at [59, 104] on div "Transactions" at bounding box center [54, 109] width 50 height 10
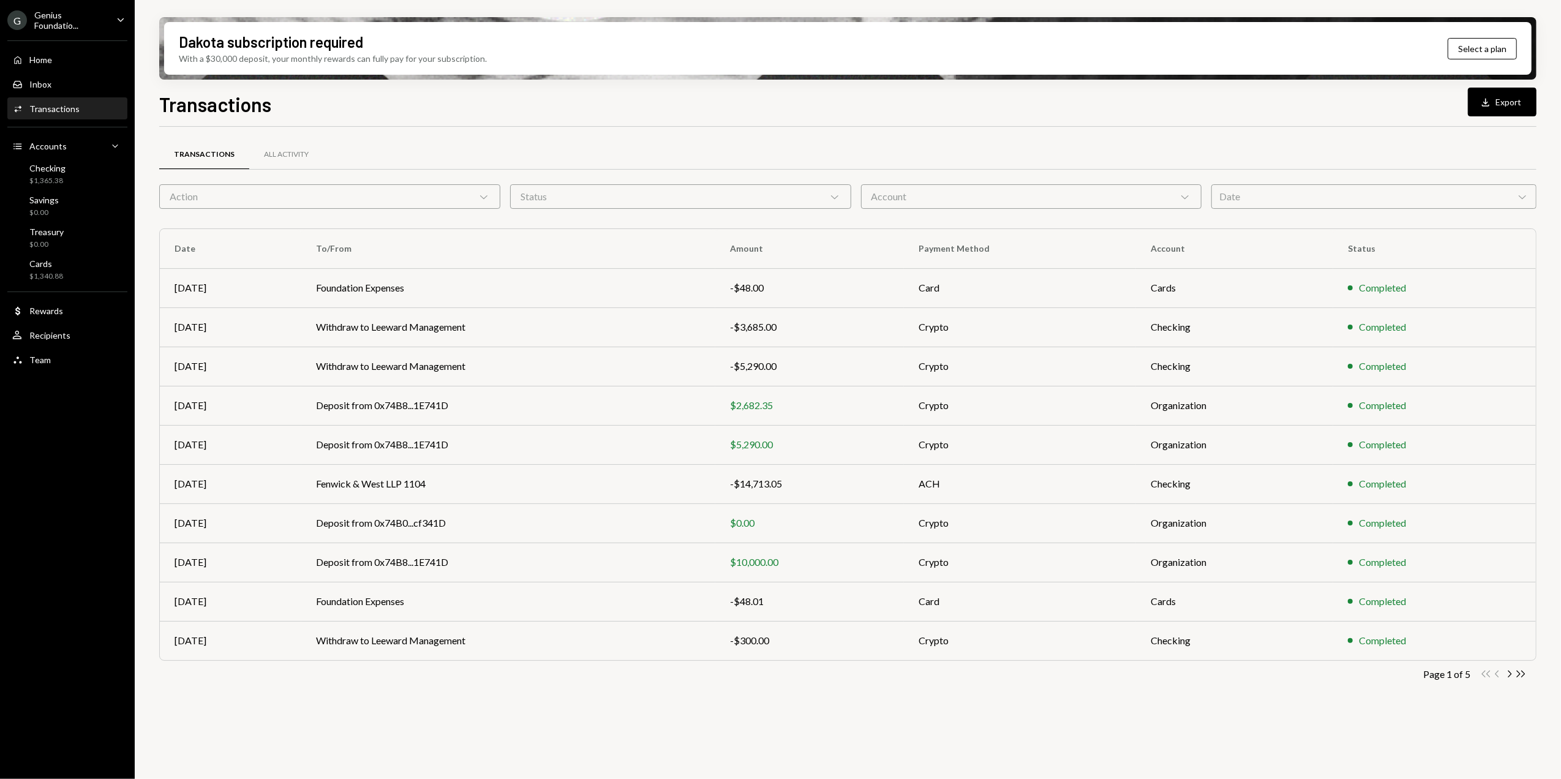
click at [72, 18] on div "Genius Foundatio..." at bounding box center [70, 20] width 72 height 21
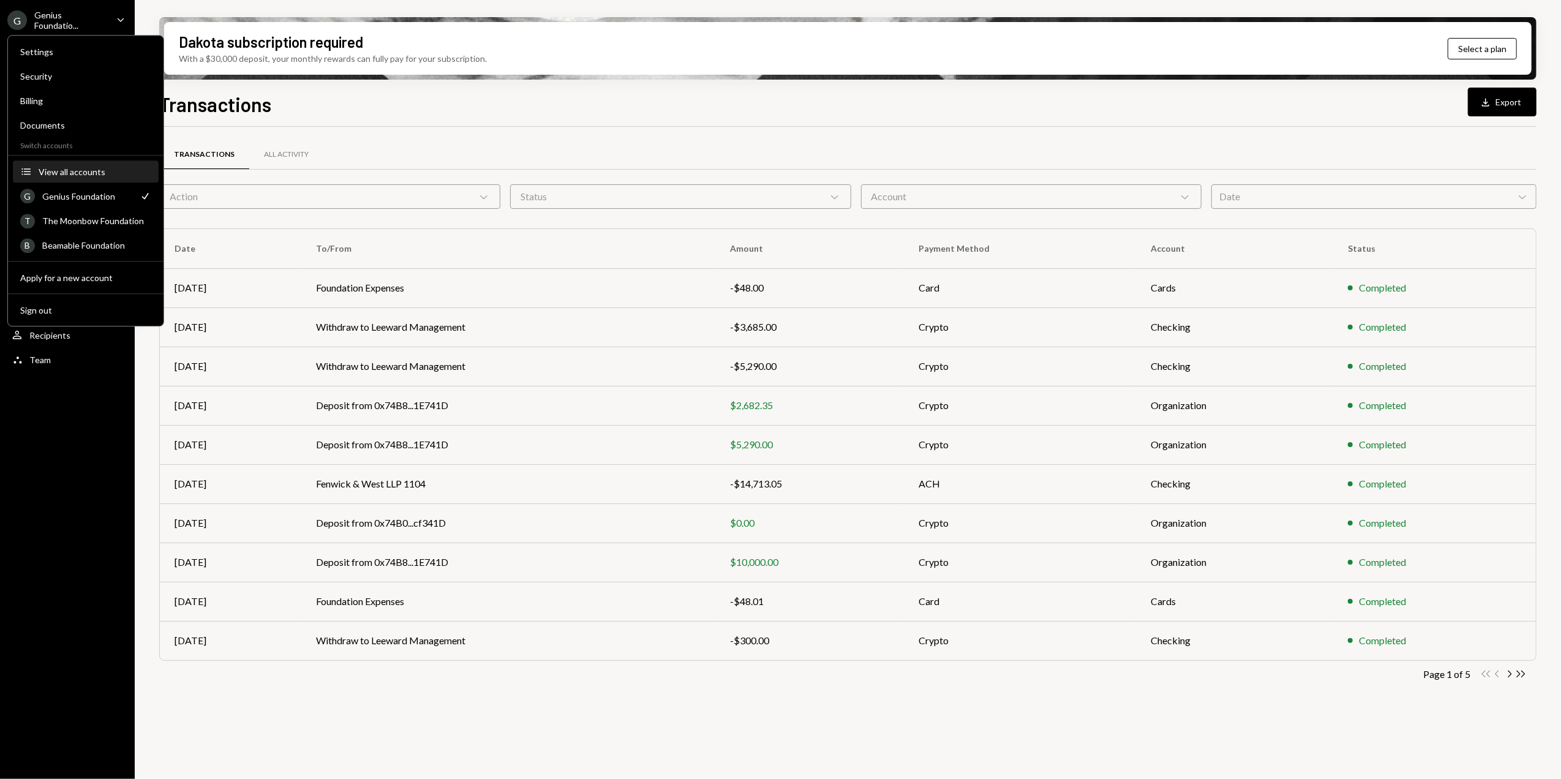
click at [80, 168] on div "View all accounts" at bounding box center [95, 172] width 113 height 10
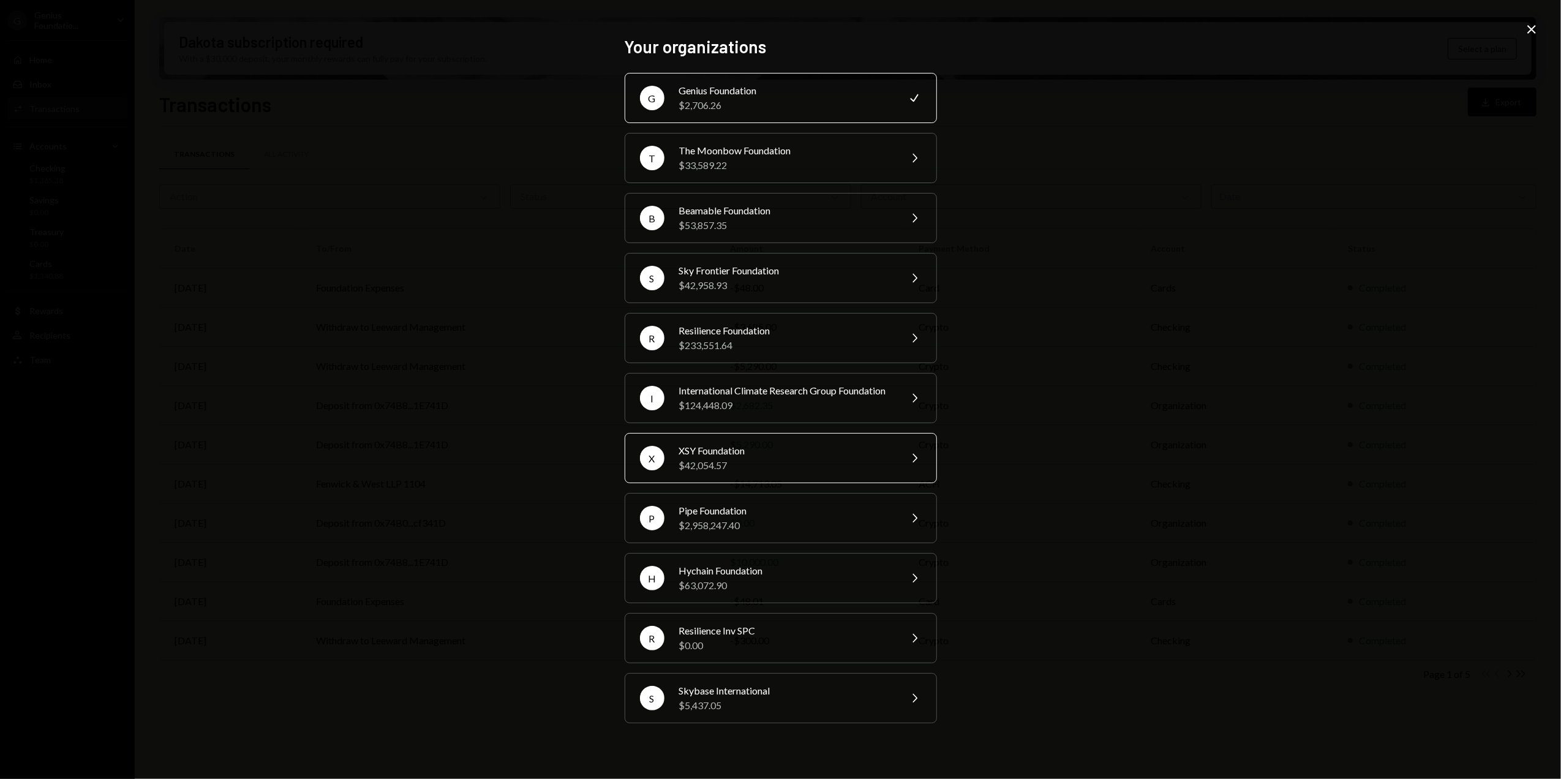
click at [706, 457] on div "XSY Foundation" at bounding box center [785, 450] width 213 height 15
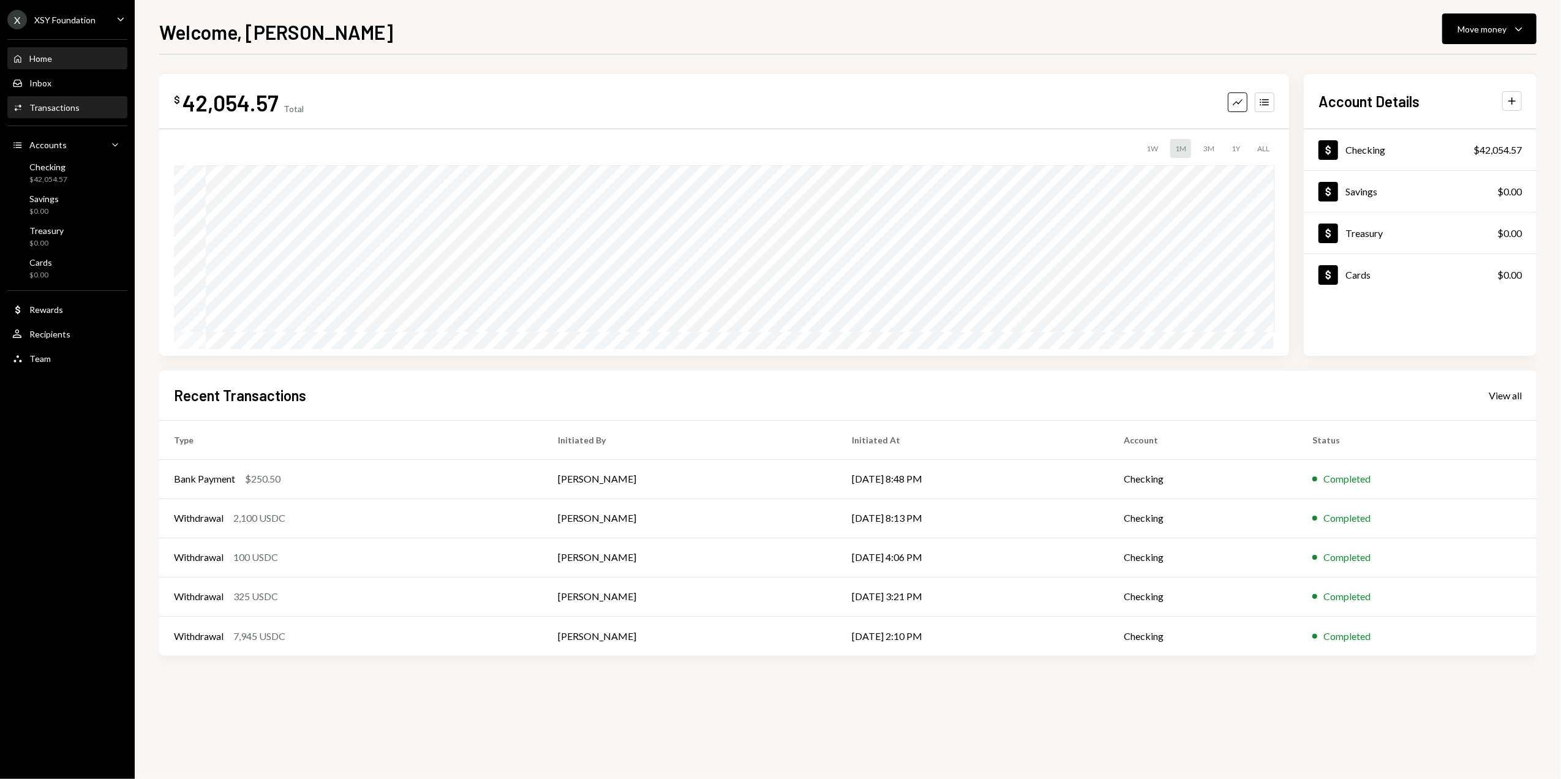
click at [64, 113] on div "Activities Transactions" at bounding box center [45, 107] width 67 height 11
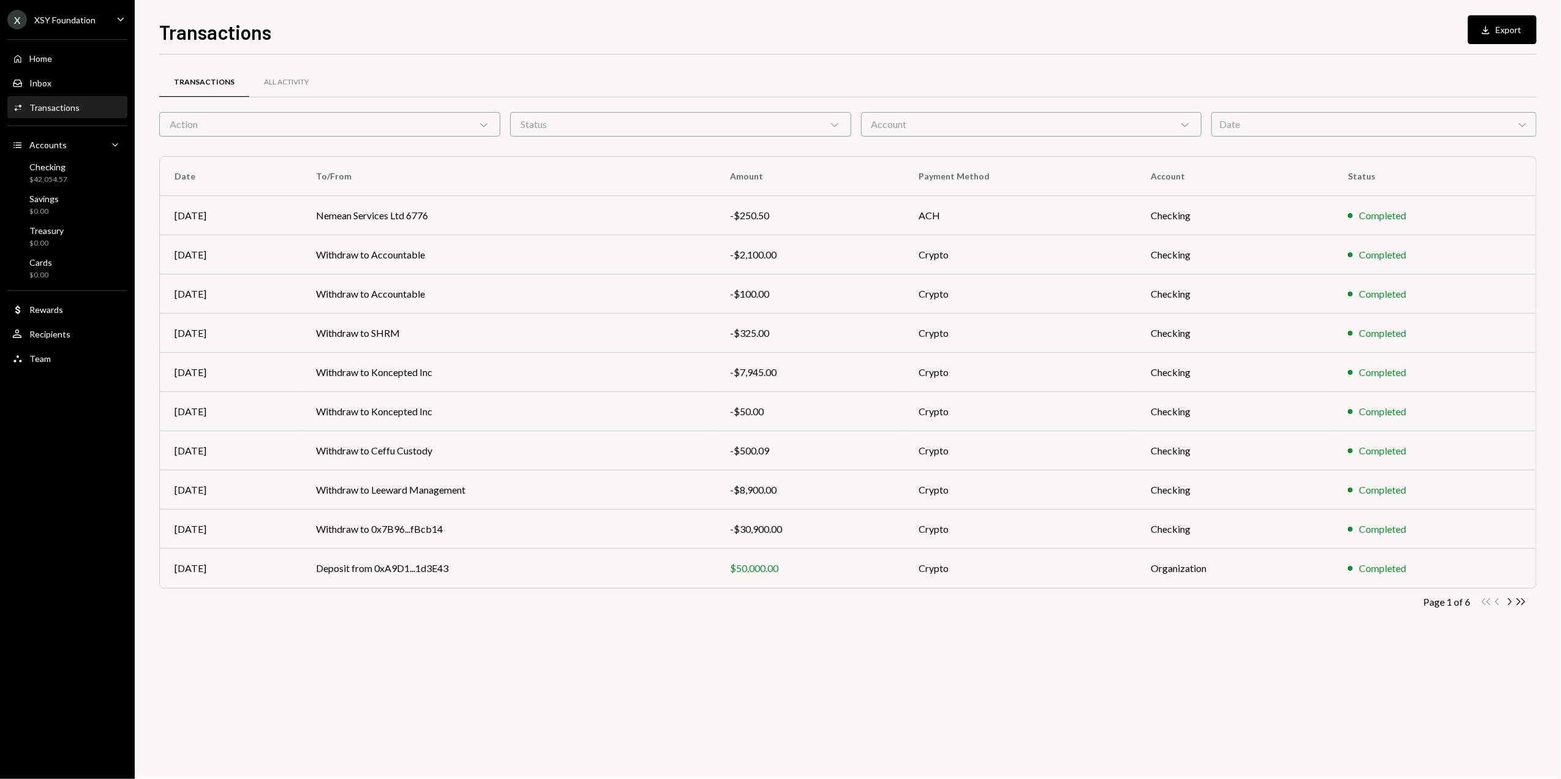
drag, startPoint x: 1506, startPoint y: 25, endPoint x: 1499, endPoint y: 26, distance: 6.2
click at [1506, 25] on button "Download Export" at bounding box center [1502, 29] width 69 height 29
drag, startPoint x: 839, startPoint y: 20, endPoint x: 846, endPoint y: 23, distance: 7.7
click at [846, 20] on div "Transactions Download Export" at bounding box center [848, 30] width 1378 height 27
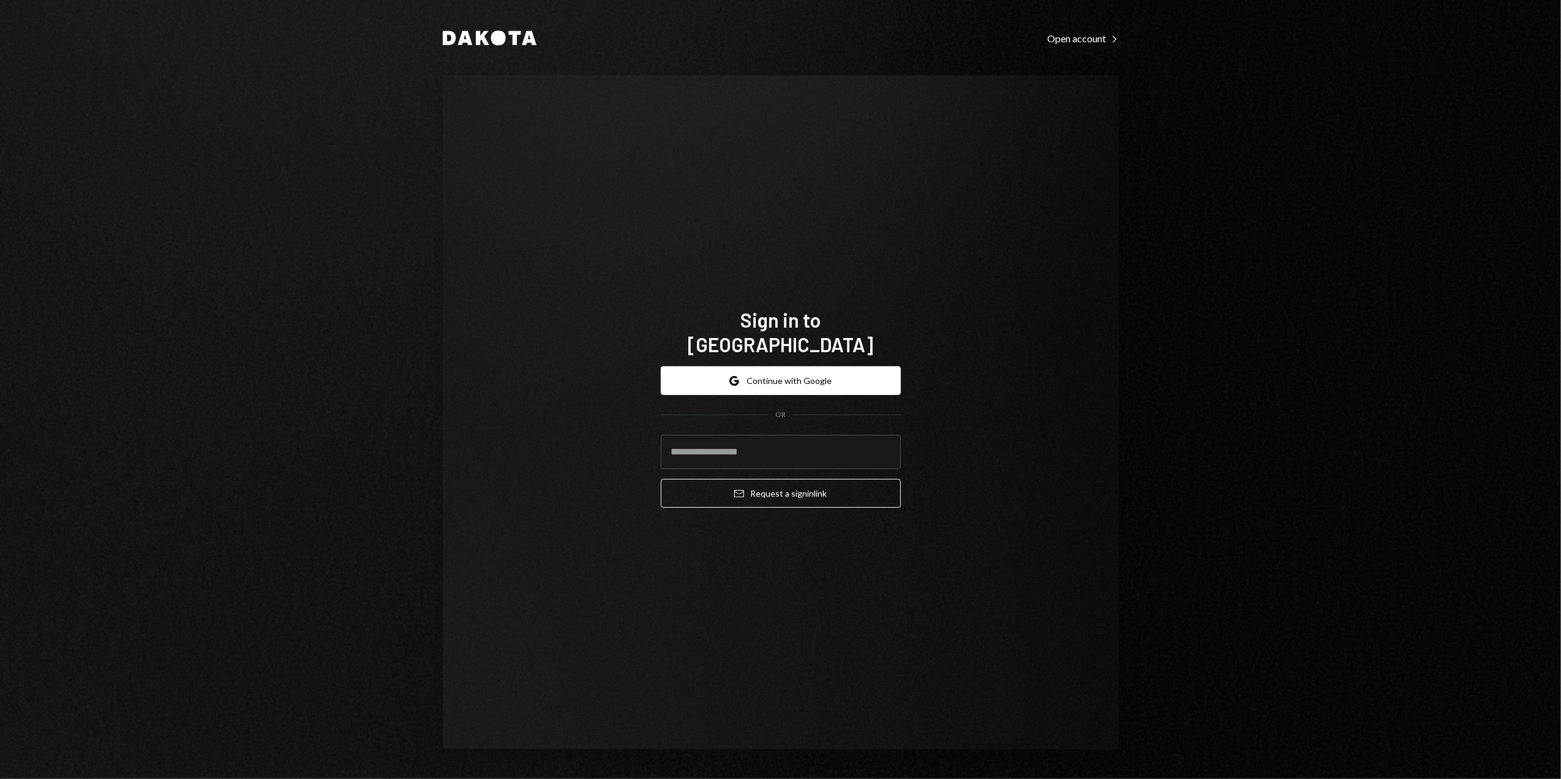
type input "**********"
